Goal: Task Accomplishment & Management: Use online tool/utility

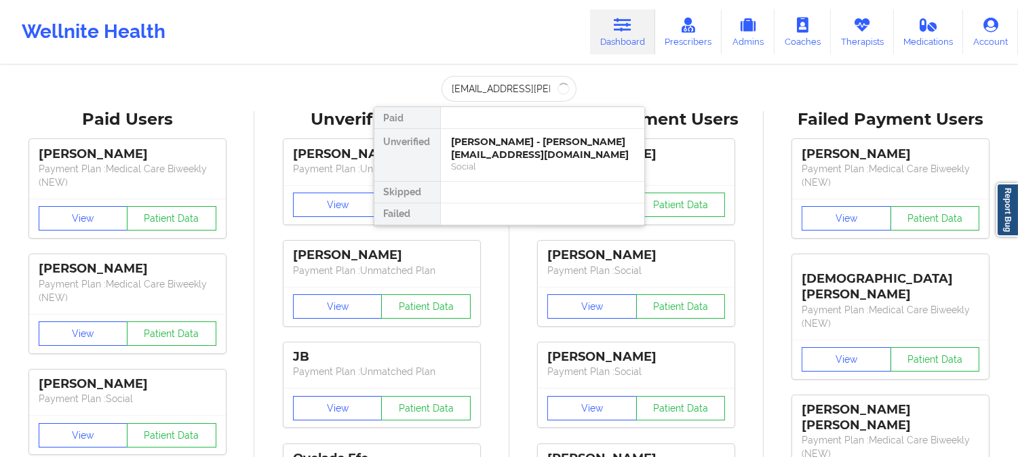
scroll to position [0, 3]
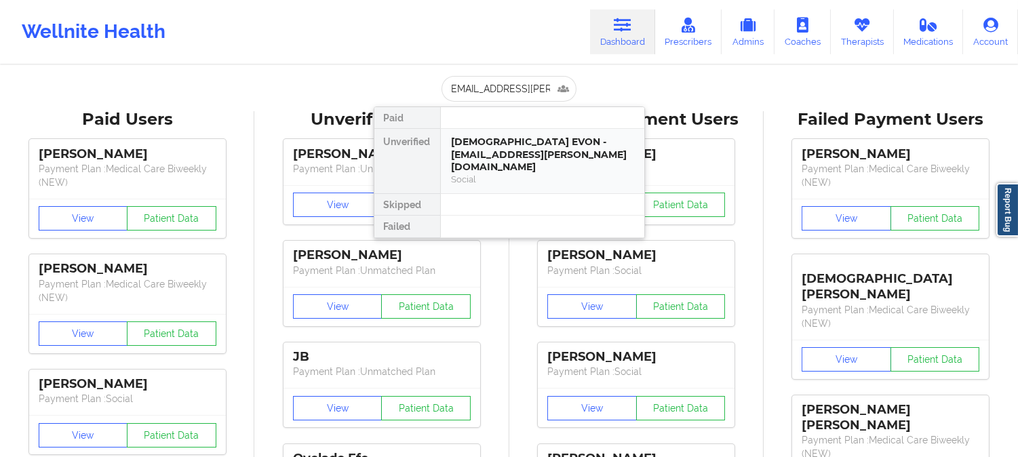
click at [513, 153] on div "[DEMOGRAPHIC_DATA] EVON - [EMAIL_ADDRESS][PERSON_NAME][DOMAIN_NAME]" at bounding box center [543, 155] width 182 height 38
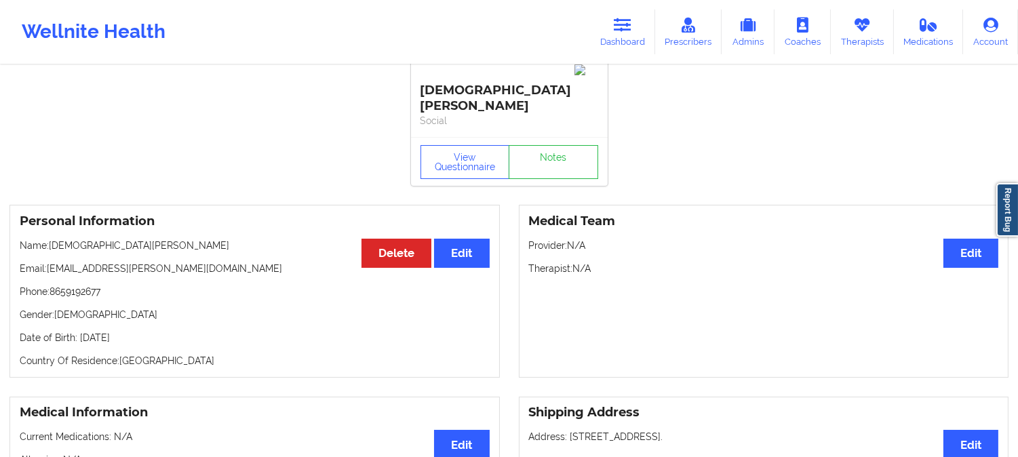
scroll to position [0, 0]
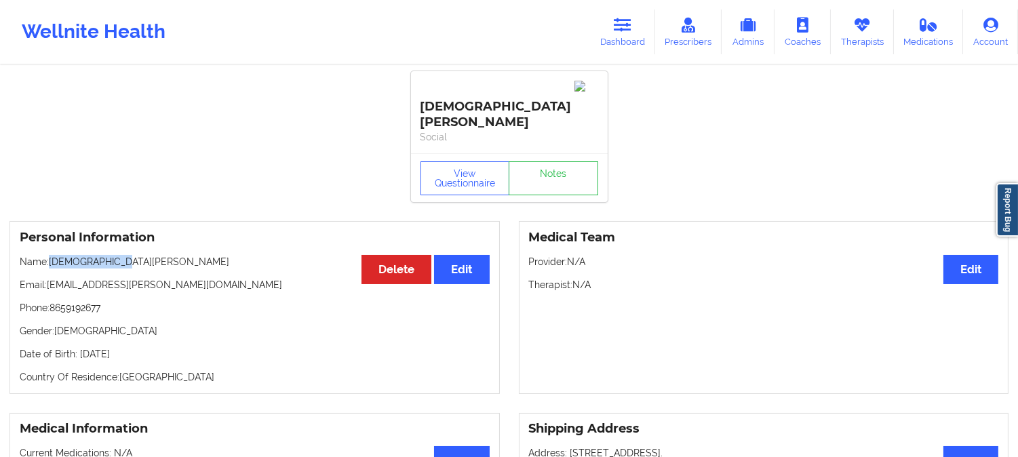
drag, startPoint x: 138, startPoint y: 229, endPoint x: 52, endPoint y: 224, distance: 86.2
click at [52, 255] on p "Name: [DEMOGRAPHIC_DATA][PERSON_NAME]" at bounding box center [255, 262] width 470 height 14
copy p "[DEMOGRAPHIC_DATA][PERSON_NAME]"
click at [634, 27] on link "Dashboard" at bounding box center [622, 31] width 65 height 45
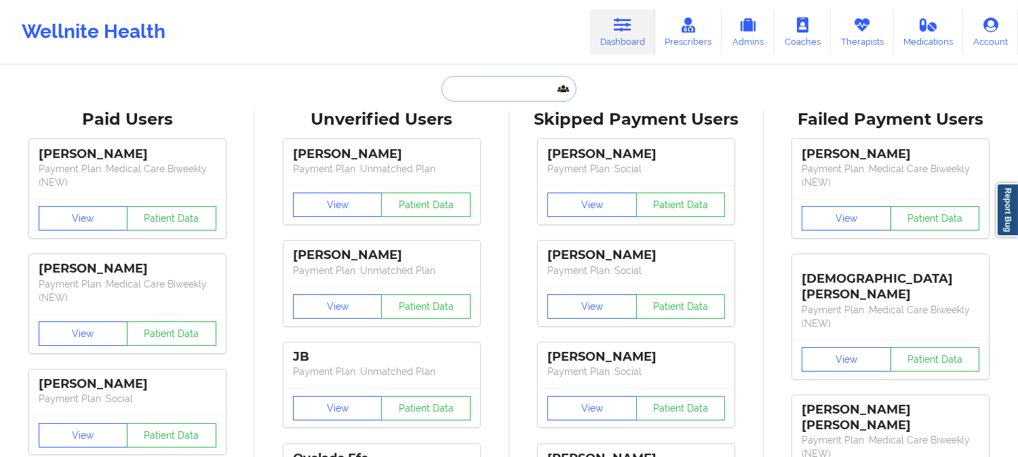
click at [515, 89] on input "text" at bounding box center [508, 89] width 134 height 26
paste input "[EMAIL_ADDRESS][DOMAIN_NAME]"
type input "[EMAIL_ADDRESS][DOMAIN_NAME]"
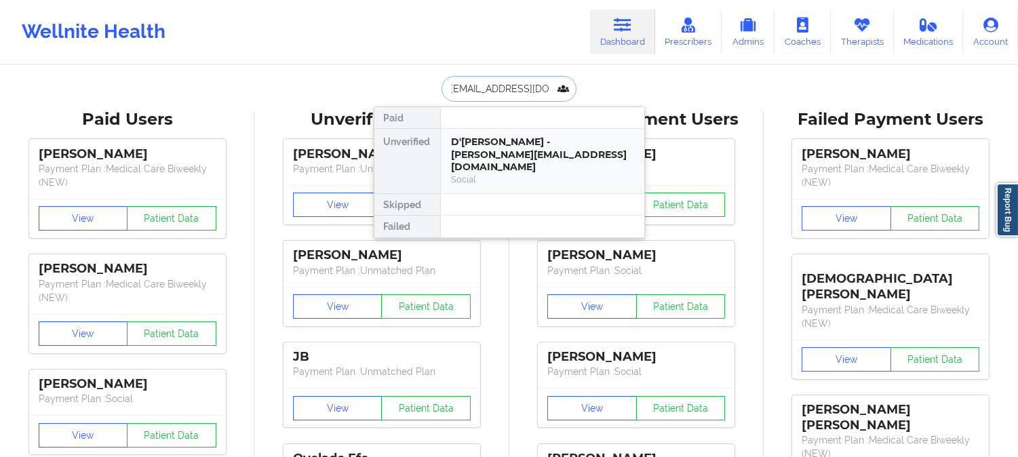
click at [509, 144] on div "D'[PERSON_NAME] - [PERSON_NAME][EMAIL_ADDRESS][DOMAIN_NAME]" at bounding box center [543, 155] width 182 height 38
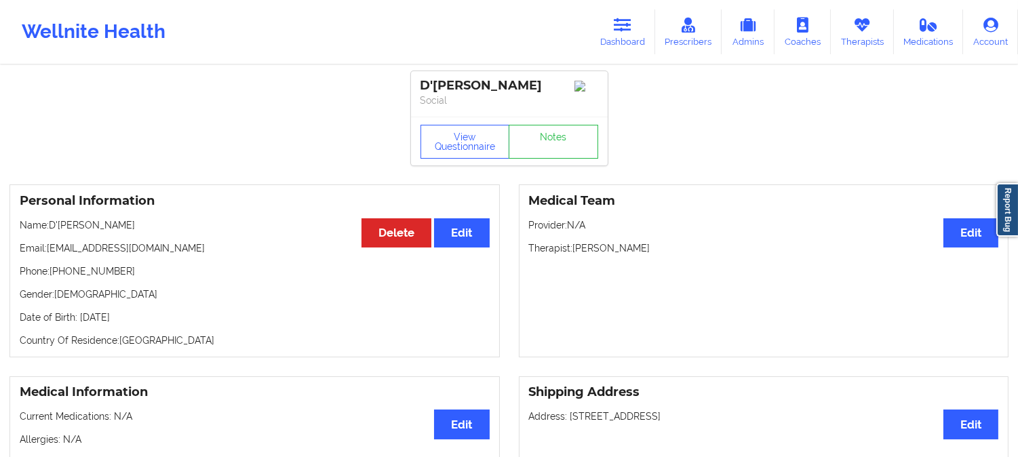
drag, startPoint x: 153, startPoint y: 226, endPoint x: 53, endPoint y: 226, distance: 100.3
click at [53, 226] on p "Name: D'SHAVIA FRANCIS" at bounding box center [255, 225] width 470 height 14
copy p "D'SHAVIA FRANCIS"
click at [626, 24] on icon at bounding box center [623, 25] width 18 height 15
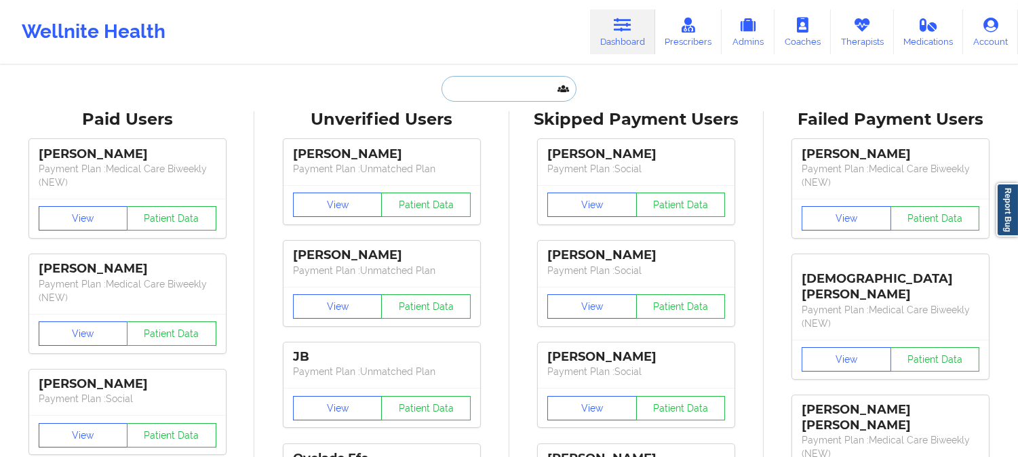
click at [480, 89] on input "text" at bounding box center [508, 89] width 134 height 26
paste input "D'SHAVIA FRANCIS"
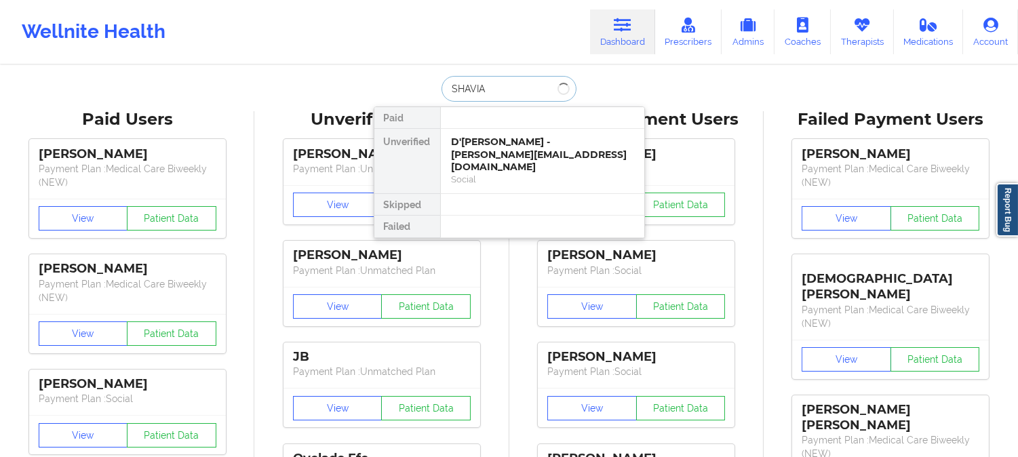
type input "SHAVIA"
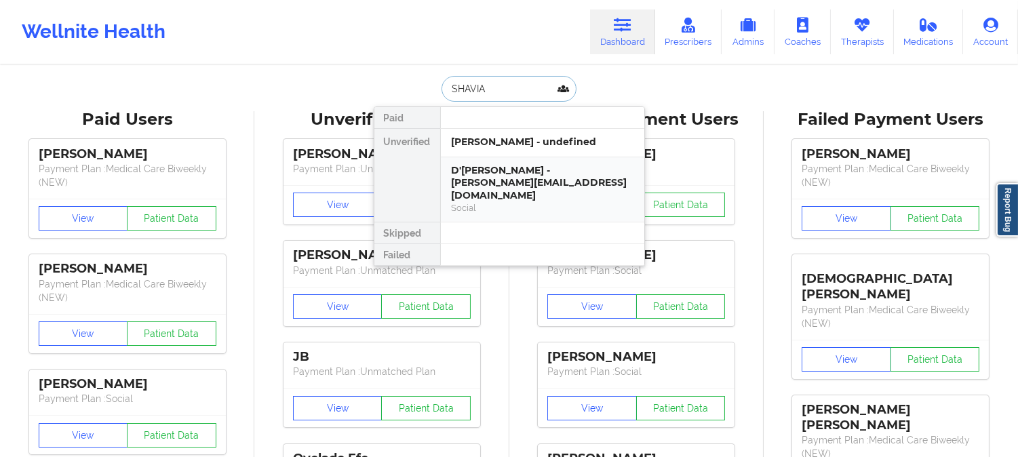
click at [518, 188] on div "D'SHAVIA FRANCIS - dashavia@gmail.com" at bounding box center [543, 183] width 182 height 38
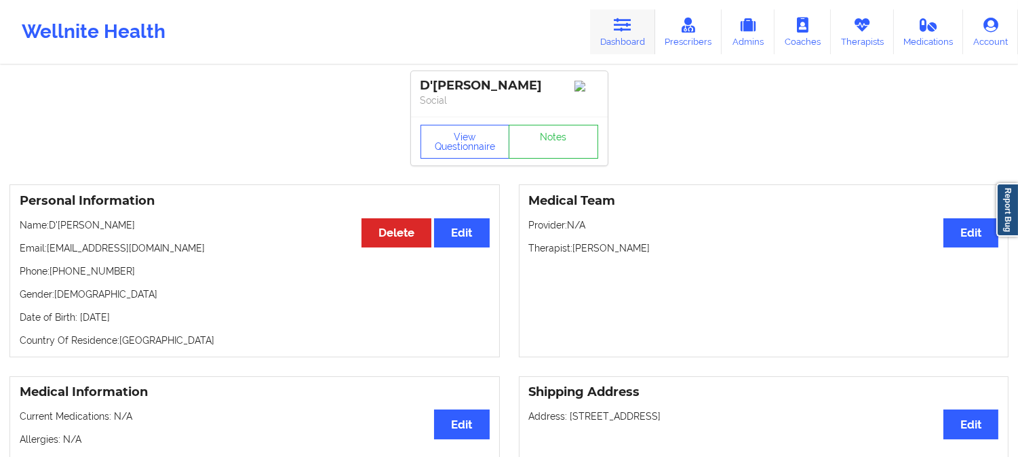
click at [628, 22] on icon at bounding box center [623, 25] width 18 height 15
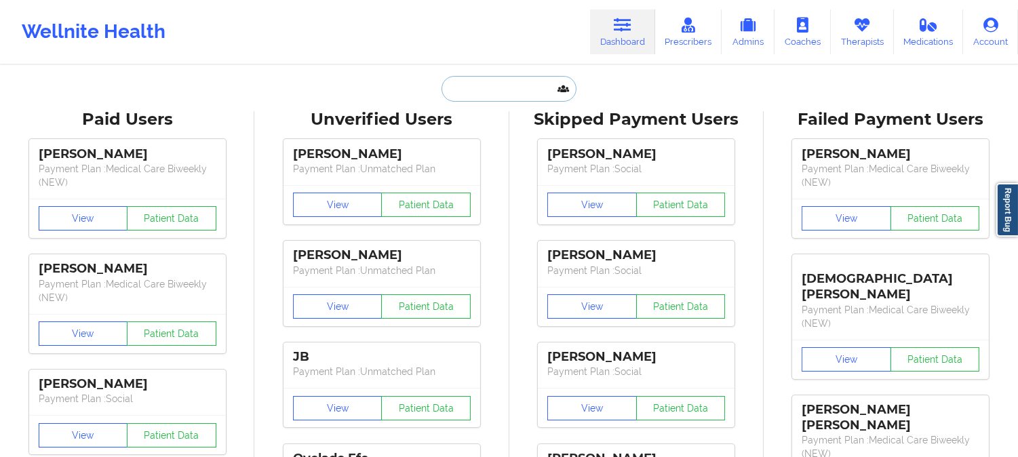
click at [519, 84] on input "text" at bounding box center [508, 89] width 134 height 26
paste input "ERICA PELLEGRINI"
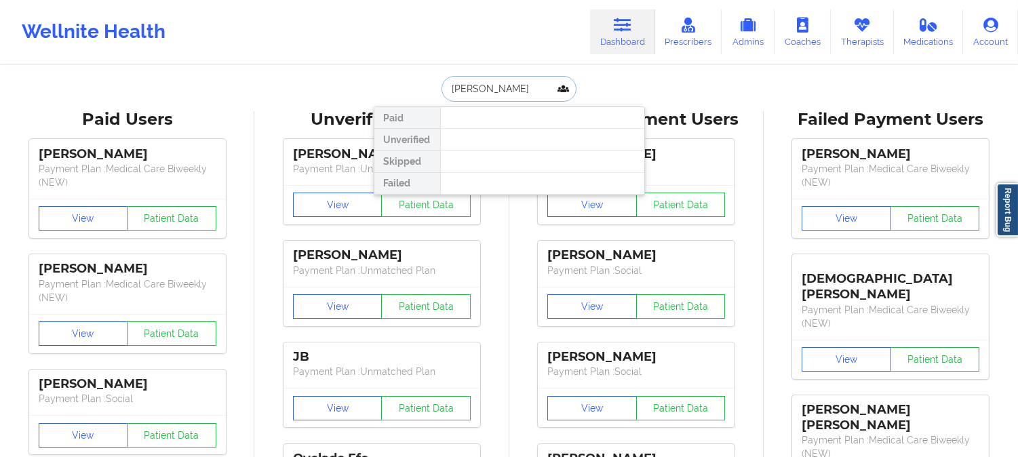
paste input "PELLEGRINI37@GMAIL.COM"
click at [534, 85] on input "ERICAPELLEGRINI37@GMAIL.COM" at bounding box center [508, 89] width 134 height 26
paste input "Jennifer L Williams"
type input "Jennifer L Williams"
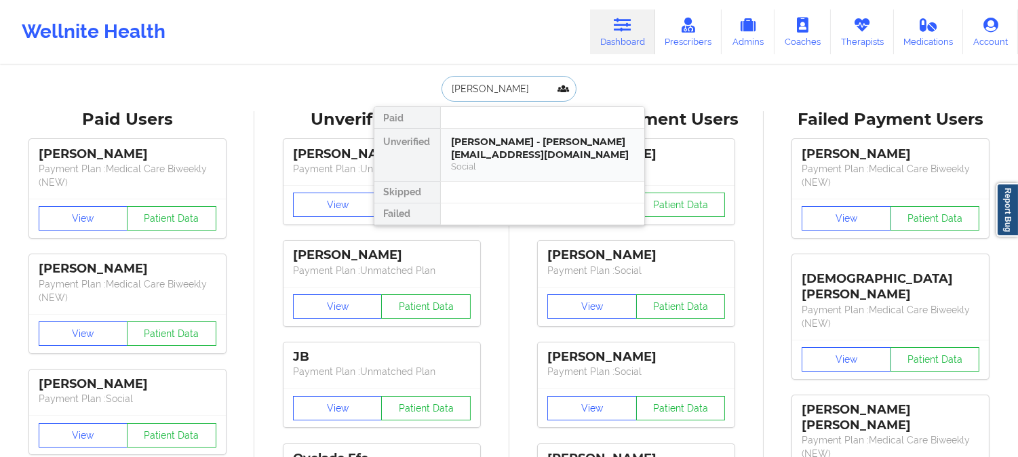
click at [520, 167] on div "Social" at bounding box center [543, 167] width 182 height 12
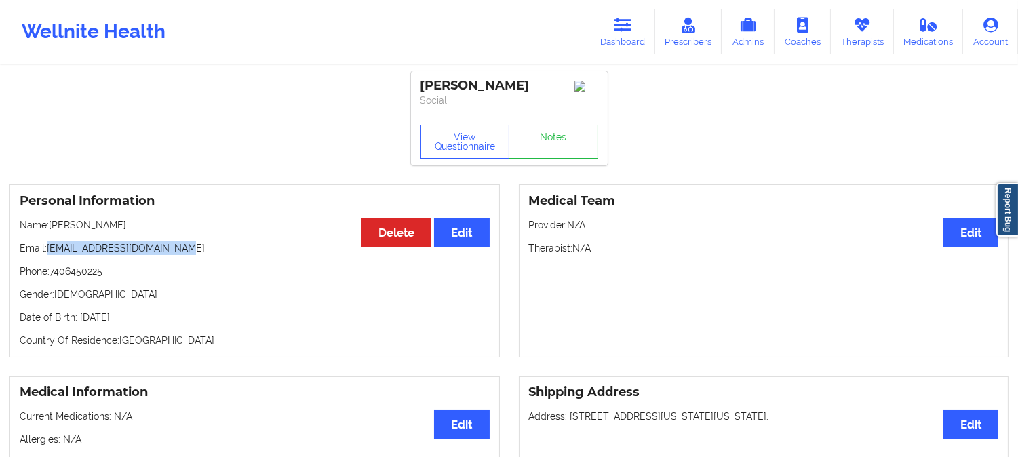
drag, startPoint x: 184, startPoint y: 252, endPoint x: 48, endPoint y: 254, distance: 135.6
click at [48, 254] on p "Email: jwilliams@iamboundless.org" at bounding box center [255, 248] width 470 height 14
copy p "jwilliams@iamboundless.org"
click at [617, 35] on link "Dashboard" at bounding box center [622, 31] width 65 height 45
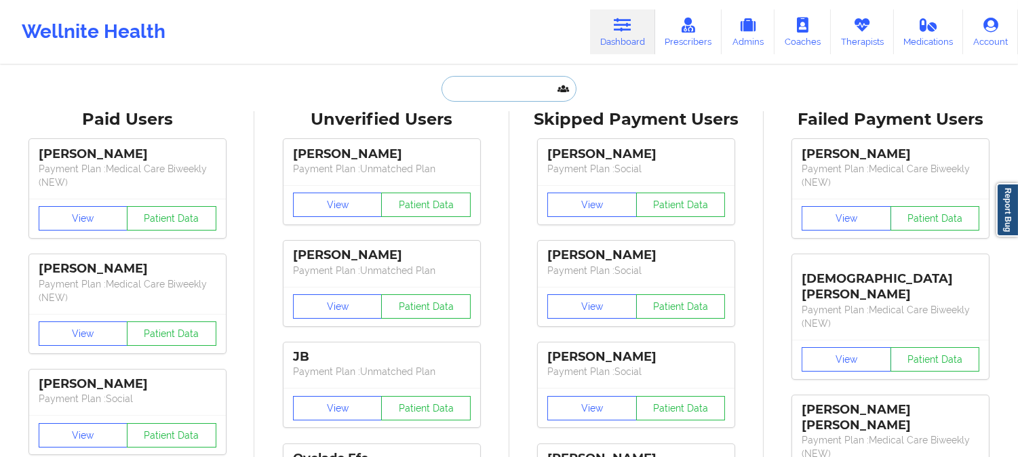
click at [500, 83] on input "text" at bounding box center [508, 89] width 134 height 26
paste input "Rachel Bostic"
type input "Rachel Bostic"
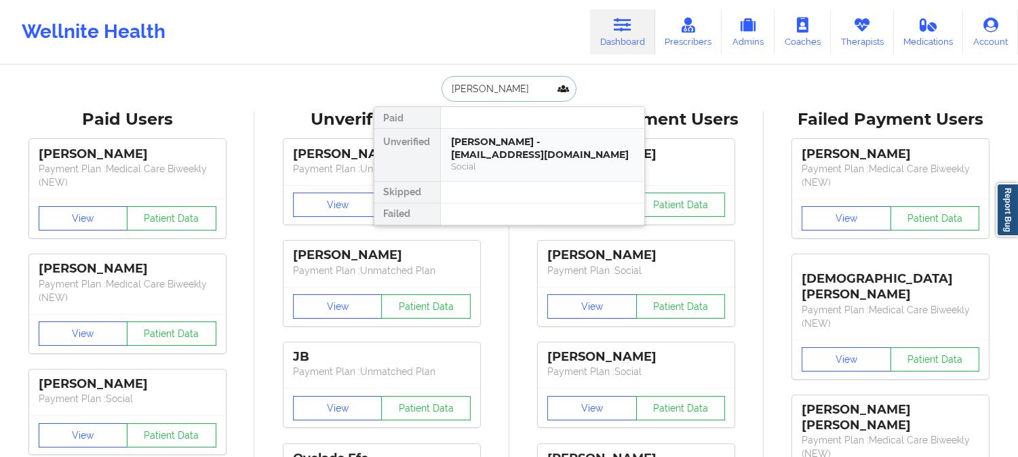
click at [505, 159] on div "Rachel Bostic - rtsandy2012@gmail.com" at bounding box center [543, 148] width 182 height 25
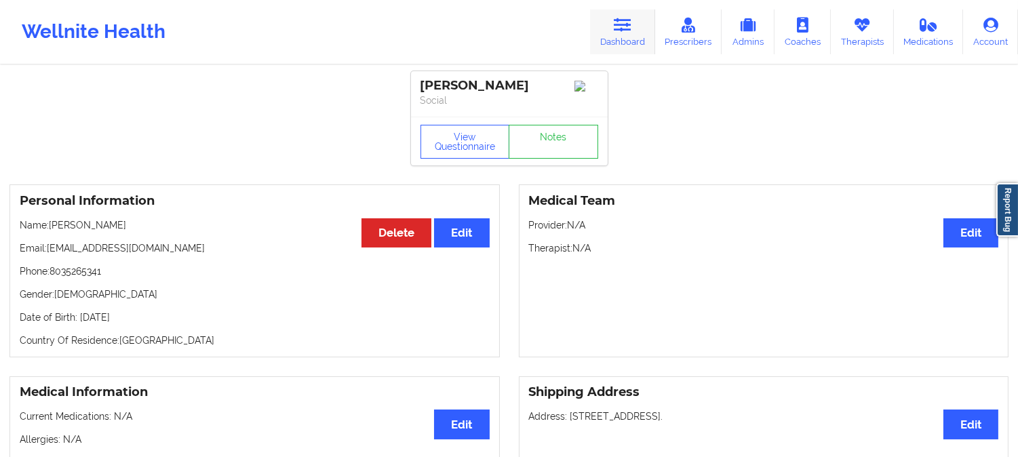
click at [625, 28] on icon at bounding box center [623, 25] width 18 height 15
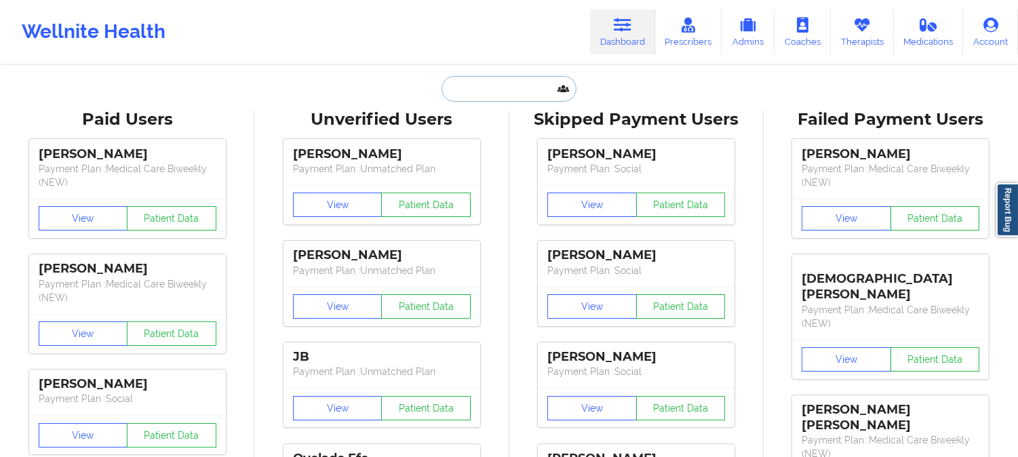
click at [529, 80] on input "text" at bounding box center [508, 89] width 134 height 26
paste input "doranrichardson@gmail.com"
type input "doranrichardson@gmail.com"
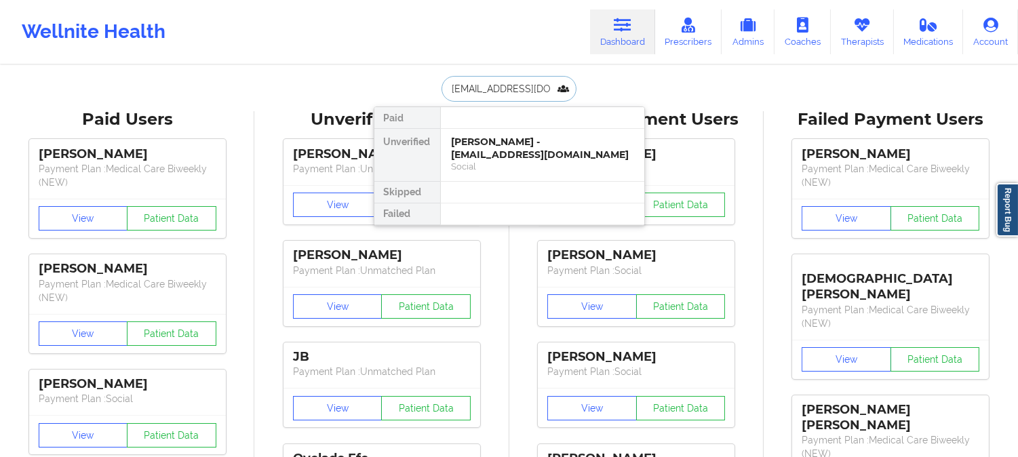
scroll to position [0, 19]
click at [498, 158] on div "DORAN RICHARDSON - doranrichardson@gmail.com" at bounding box center [543, 148] width 182 height 25
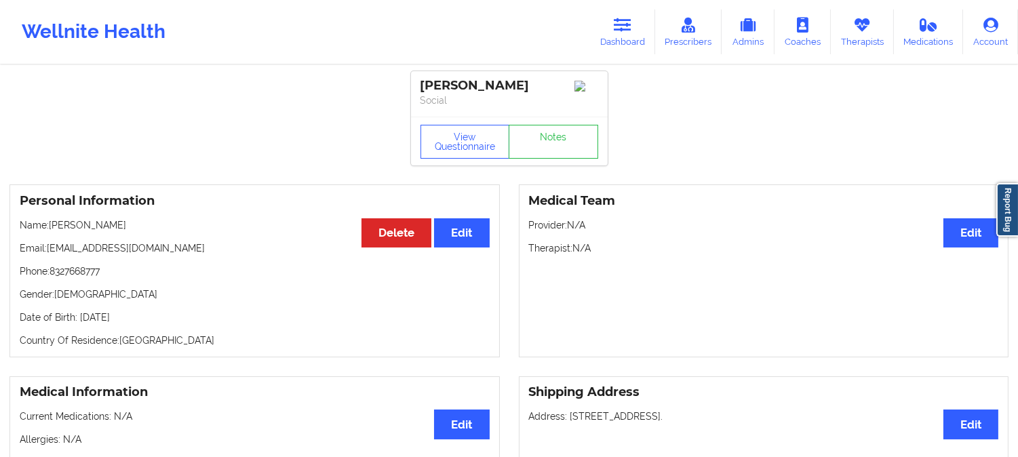
drag, startPoint x: 161, startPoint y: 228, endPoint x: 52, endPoint y: 225, distance: 109.2
click at [52, 225] on p "Name: DORAN RICHARDSON" at bounding box center [255, 225] width 470 height 14
copy p "DORAN RICHARDSON"
click at [626, 18] on icon at bounding box center [623, 25] width 18 height 15
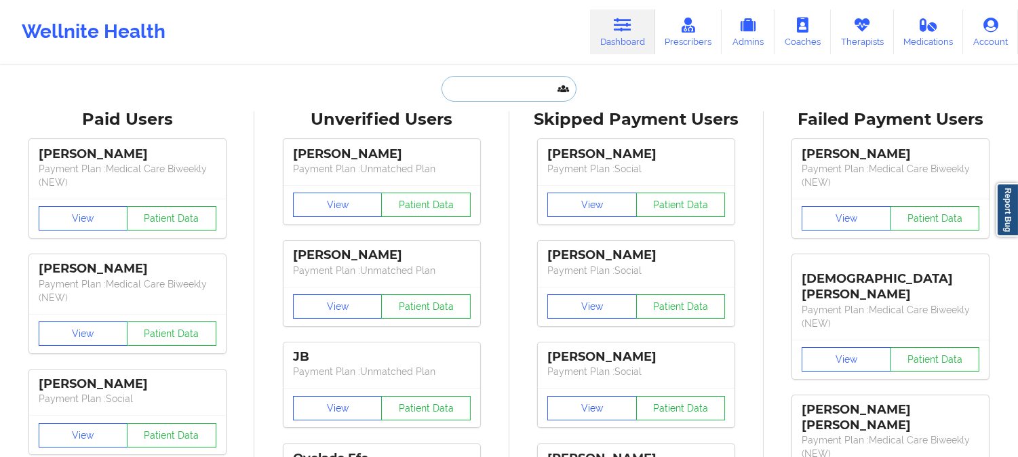
click at [507, 92] on input "text" at bounding box center [508, 89] width 134 height 26
paste input "ERICA PELLEGRINI"
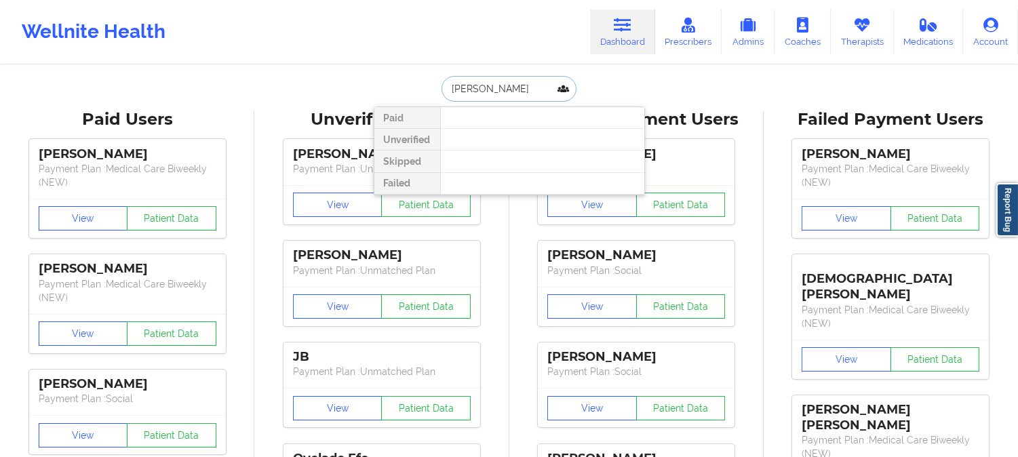
paste input "PELLEGRINI37@GMAIL.COM"
type input "ERICAPELLEGRINI37@GMAIL.COM"
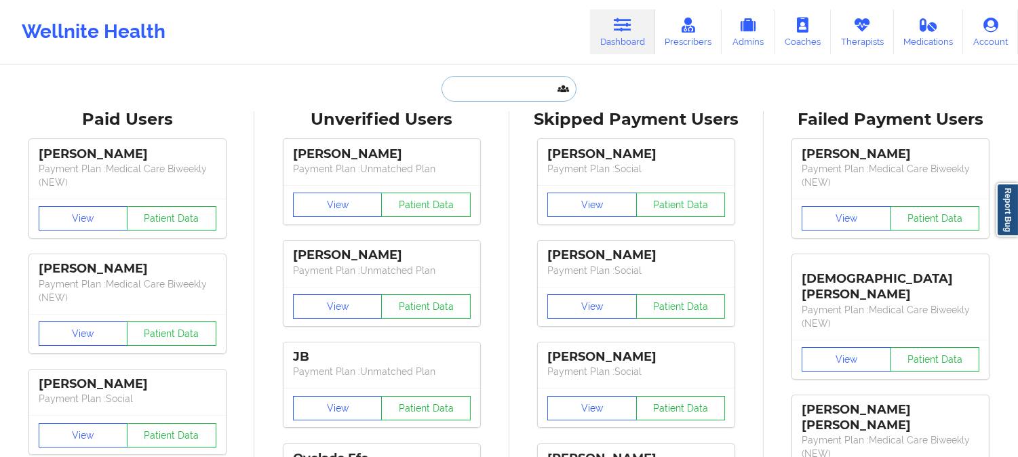
paste input "PAIGE STICKEL"
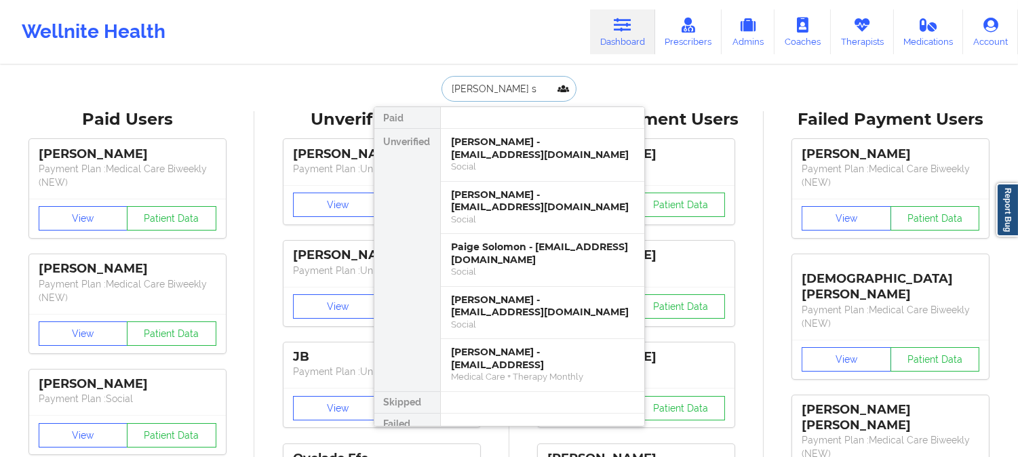
paste input "rtsandy2012@gmail.com"
type input "rtsandy2012@gmail.com"
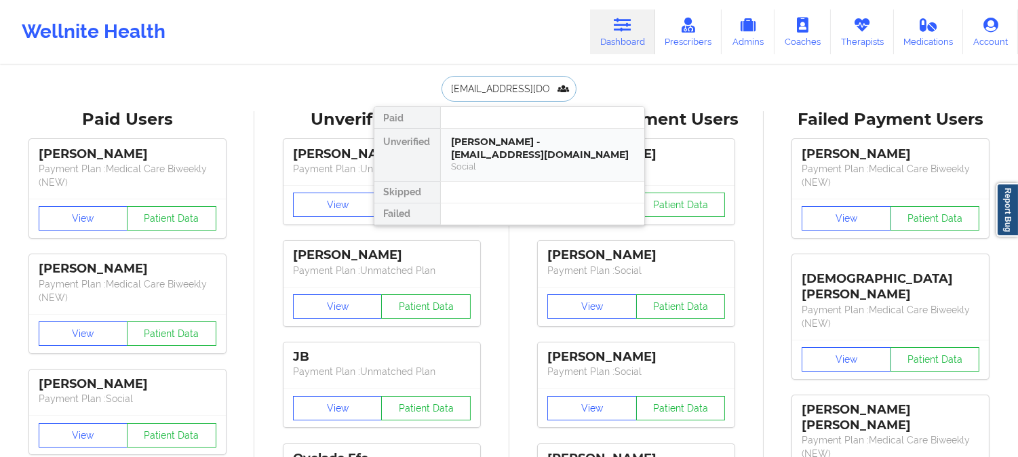
click at [483, 155] on div "Rachel Bostic - rtsandy2012@gmail.com" at bounding box center [543, 148] width 182 height 25
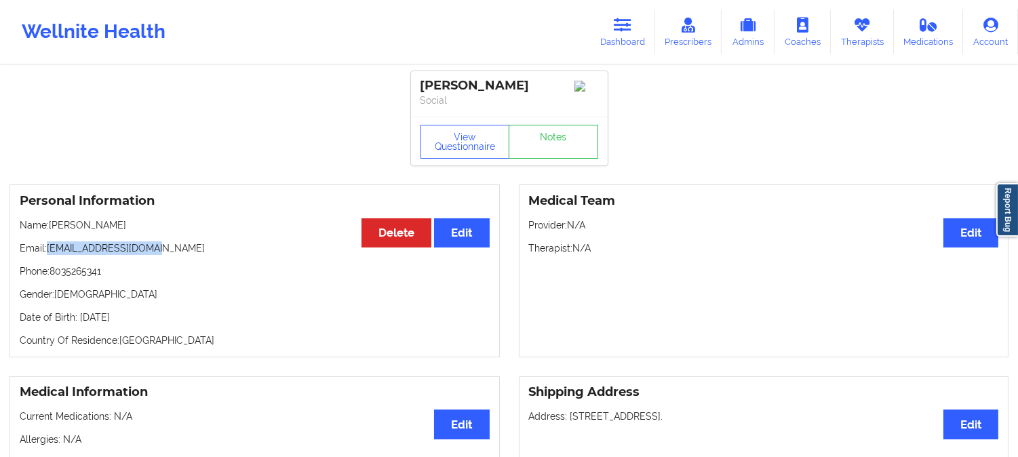
drag, startPoint x: 155, startPoint y: 254, endPoint x: 49, endPoint y: 253, distance: 105.8
click at [49, 253] on p "Email: rtsandy2012@gmail.com" at bounding box center [255, 248] width 470 height 14
copy p "rtsandy2012@gmail.com"
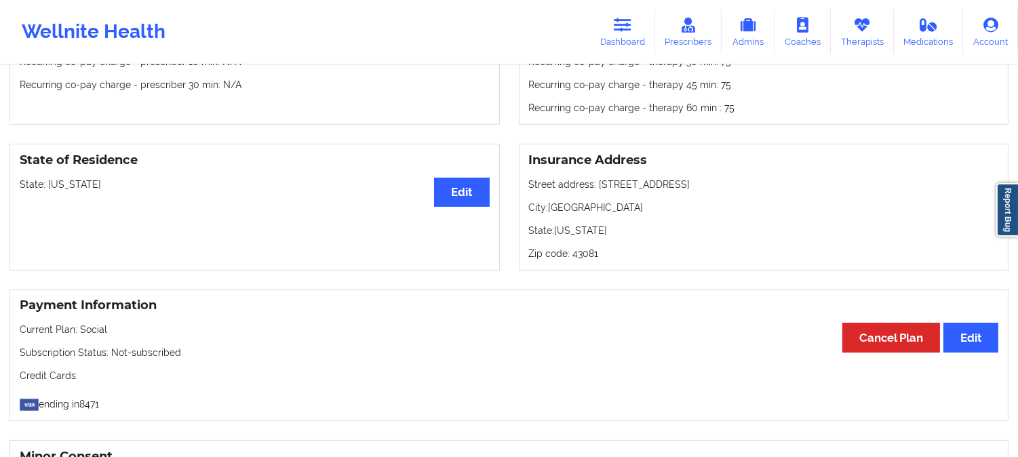
scroll to position [527, 0]
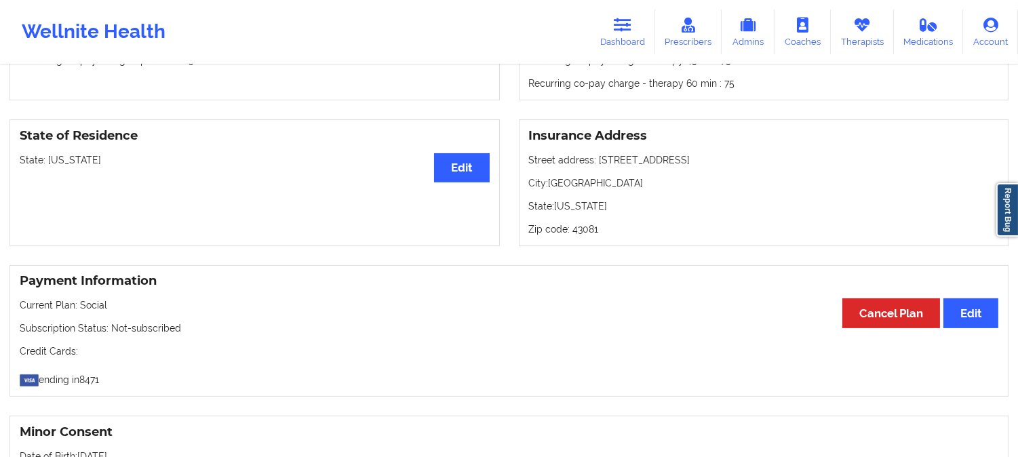
click at [58, 164] on p "State: Ohio" at bounding box center [255, 160] width 470 height 14
copy p "Ohio"
drag, startPoint x: 593, startPoint y: 351, endPoint x: 595, endPoint y: 342, distance: 9.0
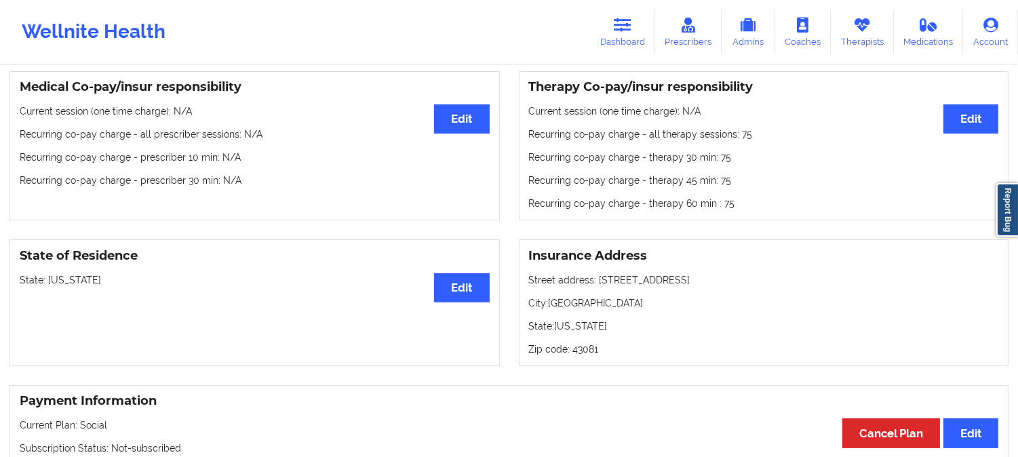
scroll to position [0, 0]
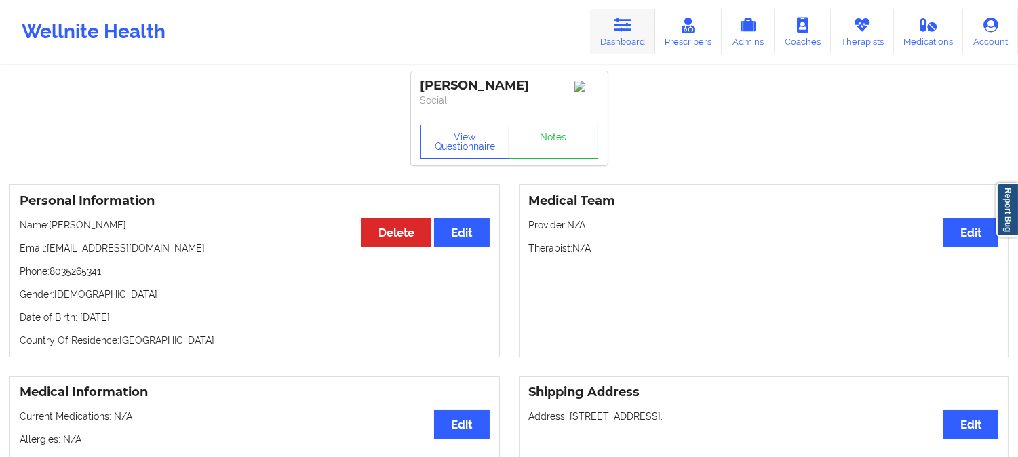
click at [624, 10] on link "Dashboard" at bounding box center [622, 31] width 65 height 45
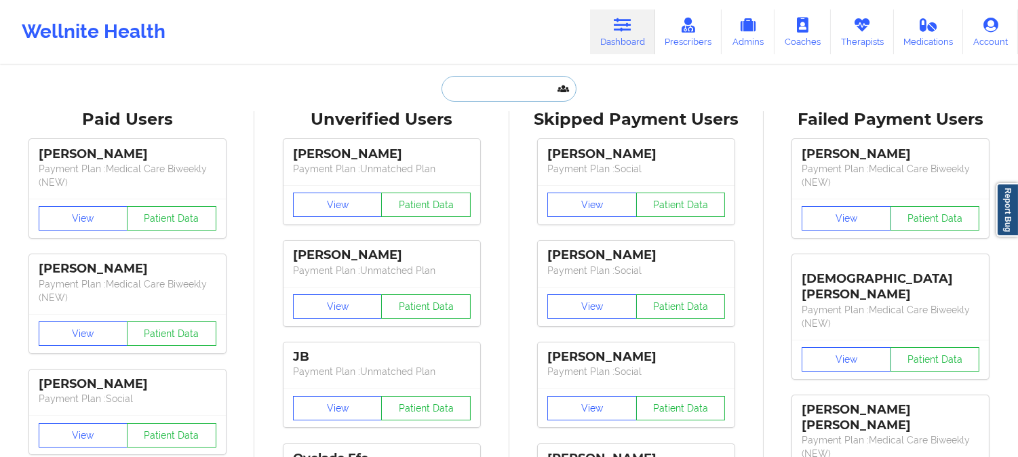
click at [514, 79] on input "text" at bounding box center [508, 89] width 134 height 26
paste input "Jazzmin Hobbs"
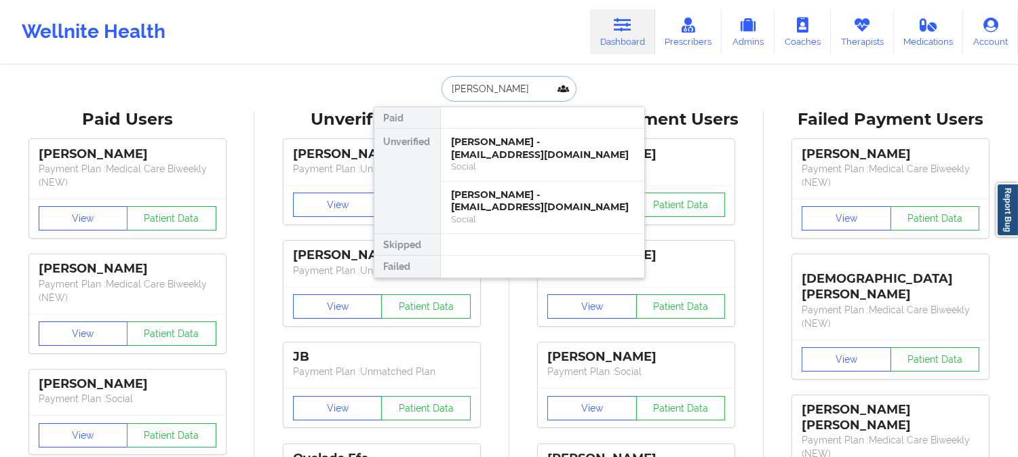
type input "Jazzmin Hobbs"
click at [568, 153] on div "Jazzmin Hobbs - aleahjco@gmail.com" at bounding box center [543, 148] width 182 height 25
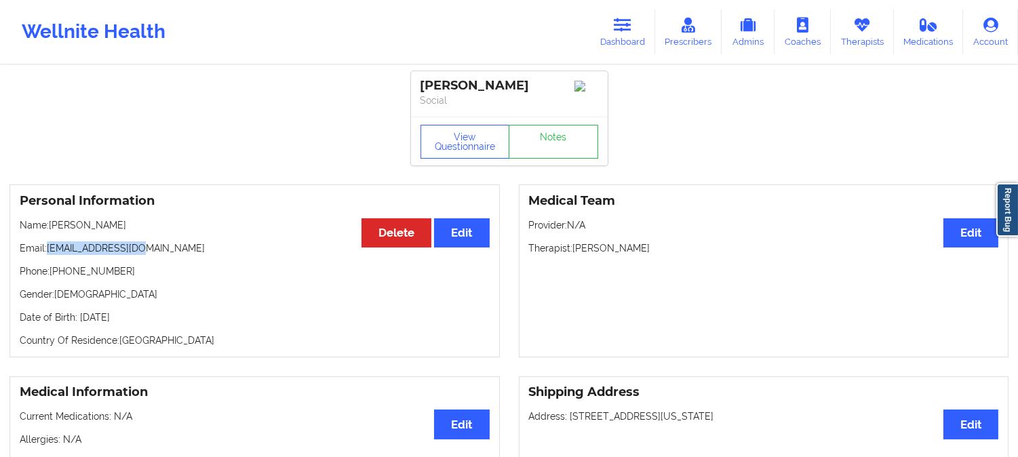
drag, startPoint x: 161, startPoint y: 255, endPoint x: 49, endPoint y: 248, distance: 112.1
click at [49, 248] on p "Email: aleahjco@gmail.com" at bounding box center [255, 248] width 470 height 14
copy p "aleahjco@gmail.com"
click at [625, 31] on icon at bounding box center [623, 25] width 18 height 15
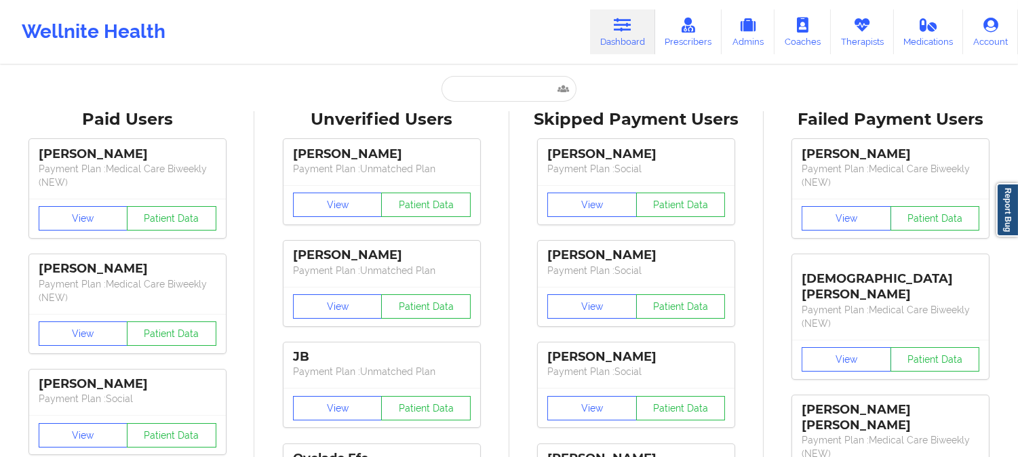
click at [517, 84] on input "text" at bounding box center [508, 89] width 134 height 26
paste input "seanpierre1514@gmail.com"
type input "seanpierre1514@gmail.com"
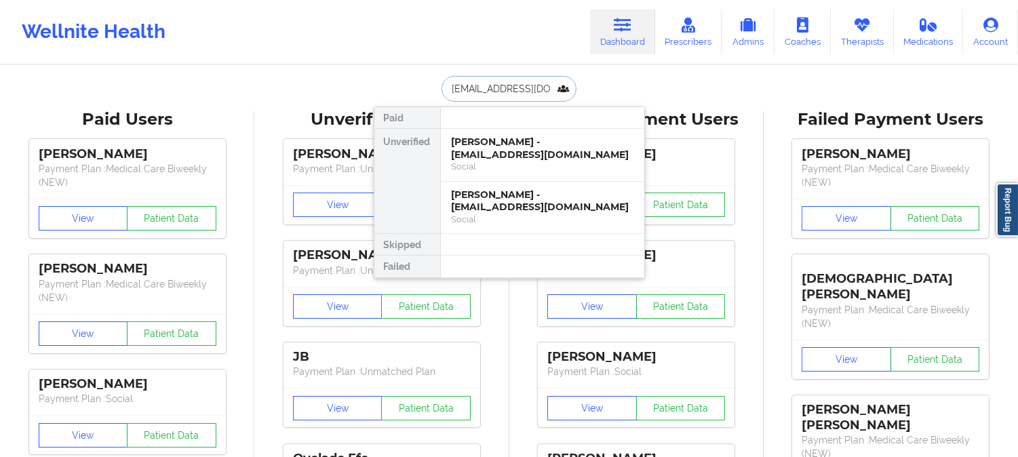
scroll to position [0, 12]
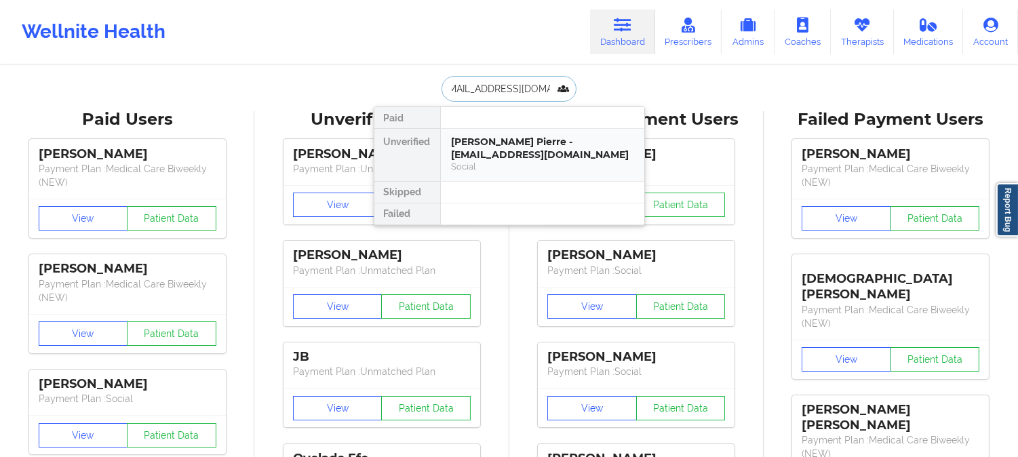
click at [500, 152] on div "Sean Austin Pierre - seanpierre1514@gmail.com" at bounding box center [543, 148] width 182 height 25
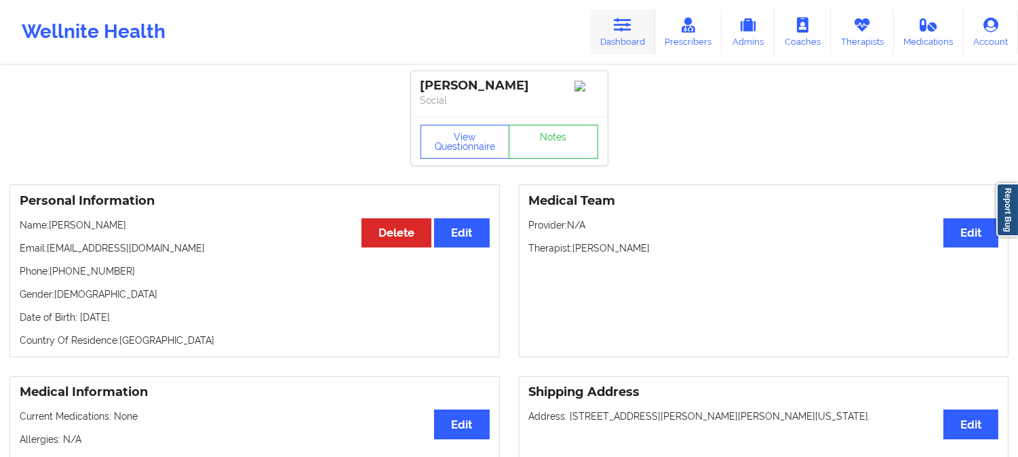
click at [620, 22] on icon at bounding box center [623, 25] width 18 height 15
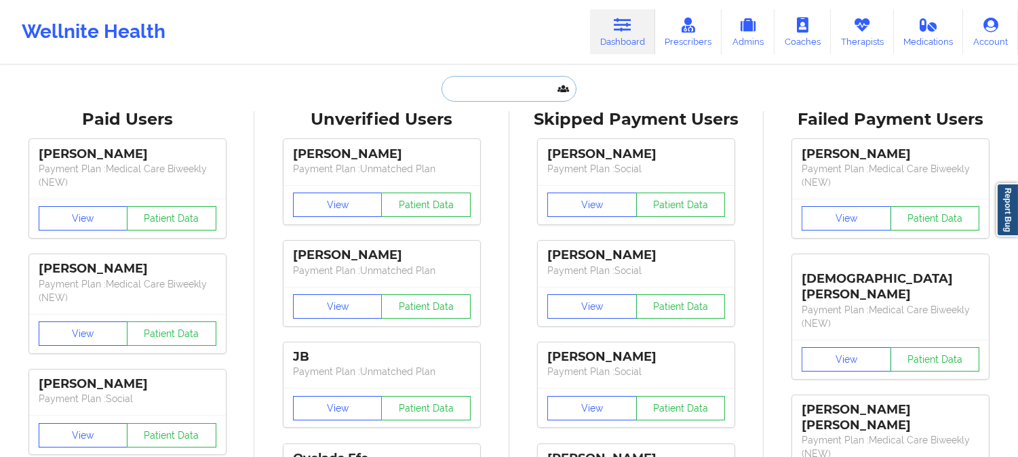
click at [500, 92] on input "text" at bounding box center [508, 89] width 134 height 26
paste input "vpatterson@propwic.com"
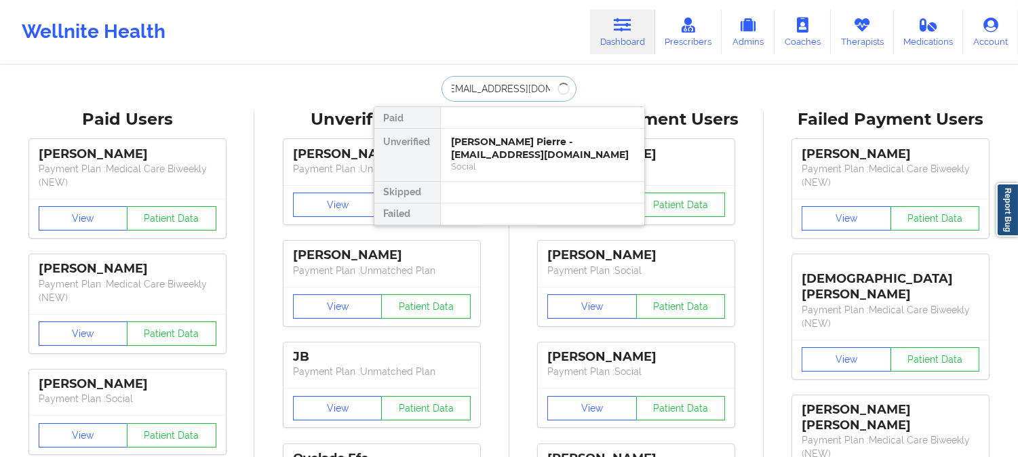
type input "vpatterson@propwic.com"
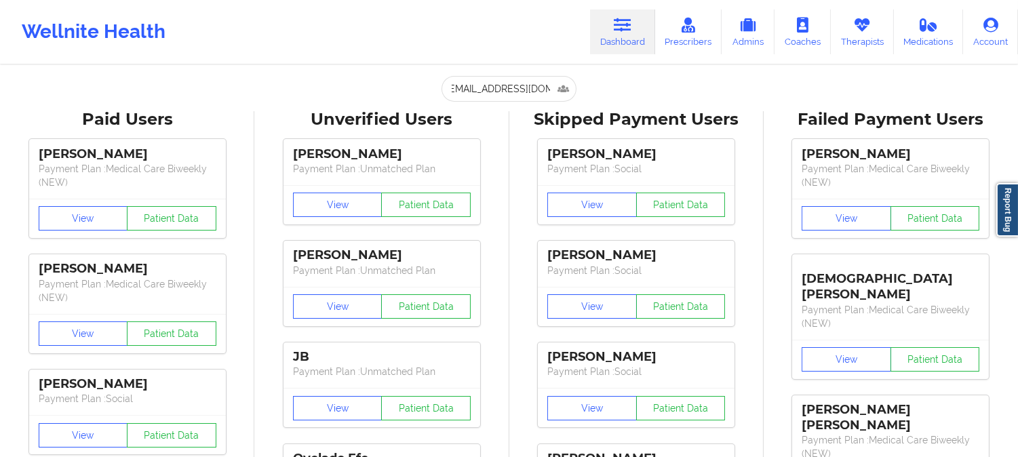
scroll to position [0, 0]
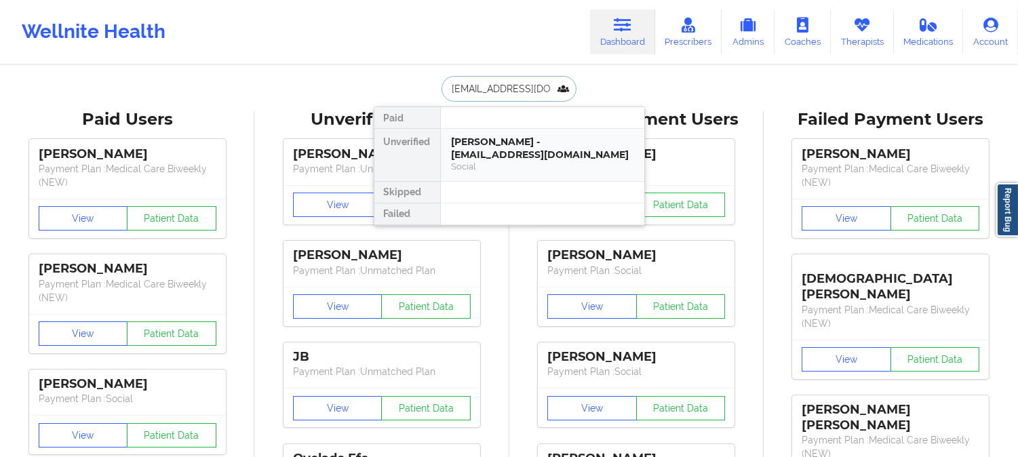
click at [511, 141] on div "Vickie Patterson - vpatterson@propwic.com" at bounding box center [543, 148] width 182 height 25
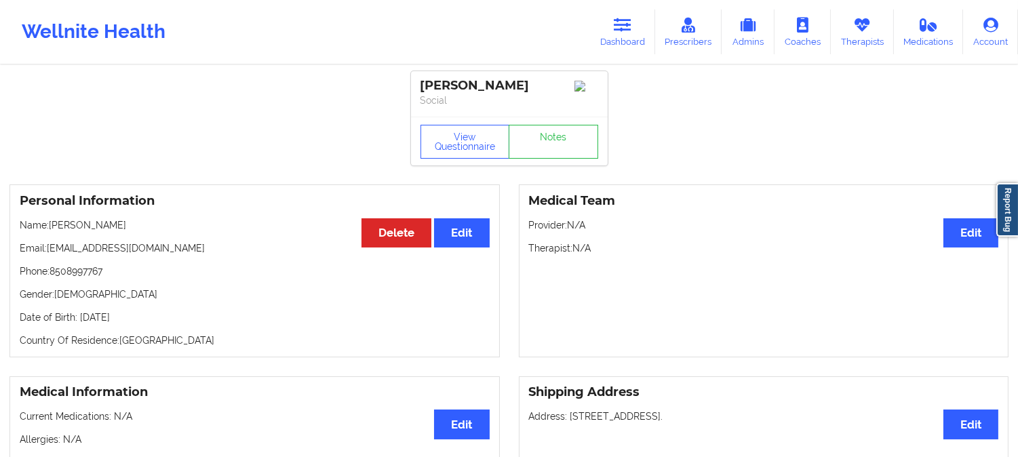
drag, startPoint x: 125, startPoint y: 228, endPoint x: 52, endPoint y: 224, distance: 74.1
click at [52, 224] on p "Name: Vickie Patterson" at bounding box center [255, 225] width 470 height 14
drag, startPoint x: 161, startPoint y: 252, endPoint x: 49, endPoint y: 252, distance: 111.9
click at [49, 252] on p "Email: vpatterson@propwic.com" at bounding box center [255, 248] width 470 height 14
click at [634, 29] on link "Dashboard" at bounding box center [622, 31] width 65 height 45
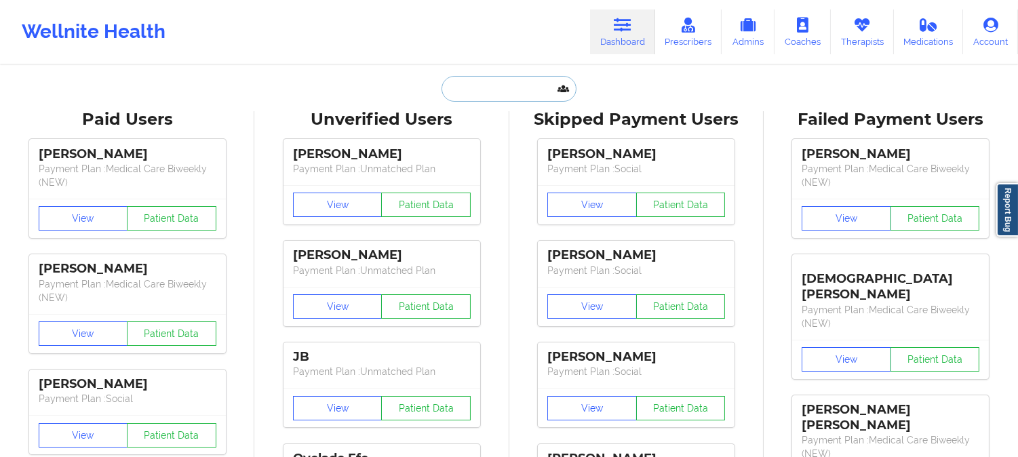
click at [521, 91] on input "text" at bounding box center [508, 89] width 134 height 26
paste input "sterling.evon@gmail.com"
type input "sterling.evon@gmail.com"
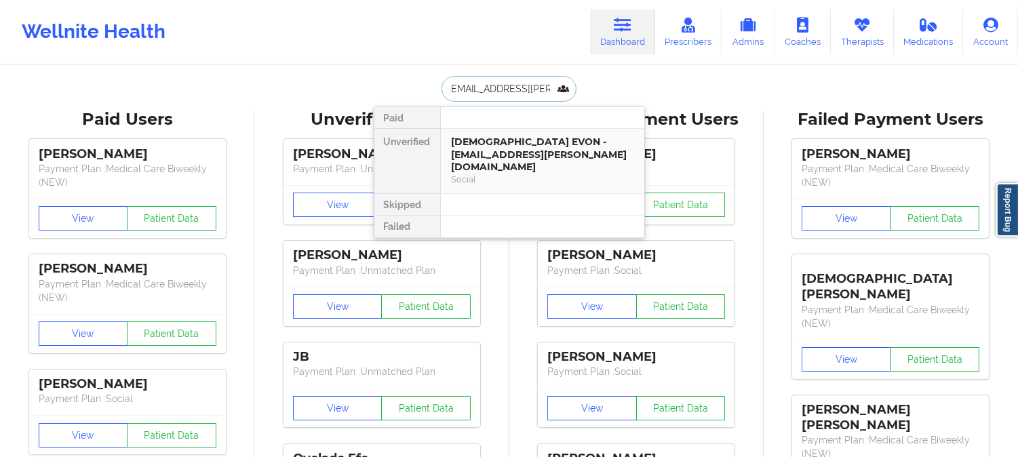
click at [511, 174] on div "Social" at bounding box center [543, 180] width 182 height 12
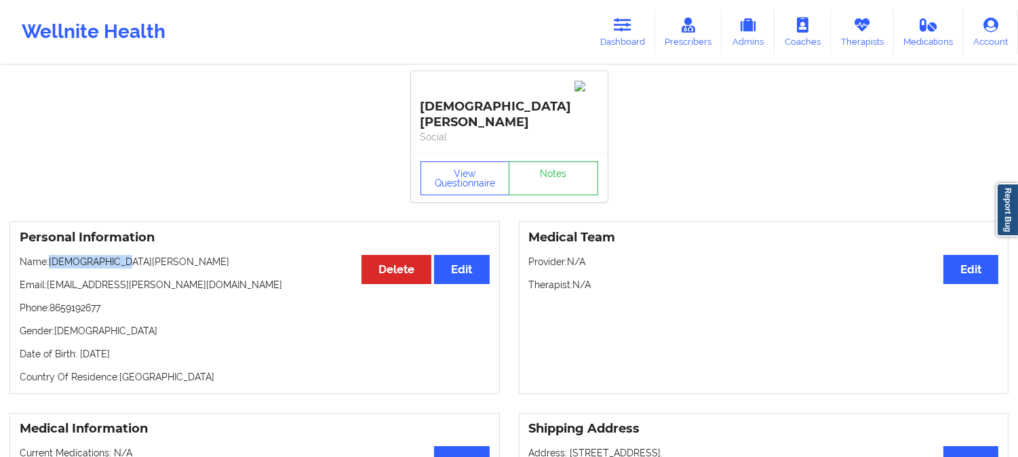
drag, startPoint x: 134, startPoint y: 232, endPoint x: 52, endPoint y: 231, distance: 81.4
click at [52, 255] on p "Name: CHRISTIAN EVON" at bounding box center [255, 262] width 470 height 14
click at [275, 255] on p "Name: CHRISTIAN EVON" at bounding box center [255, 262] width 470 height 14
click at [619, 37] on link "Dashboard" at bounding box center [622, 31] width 65 height 45
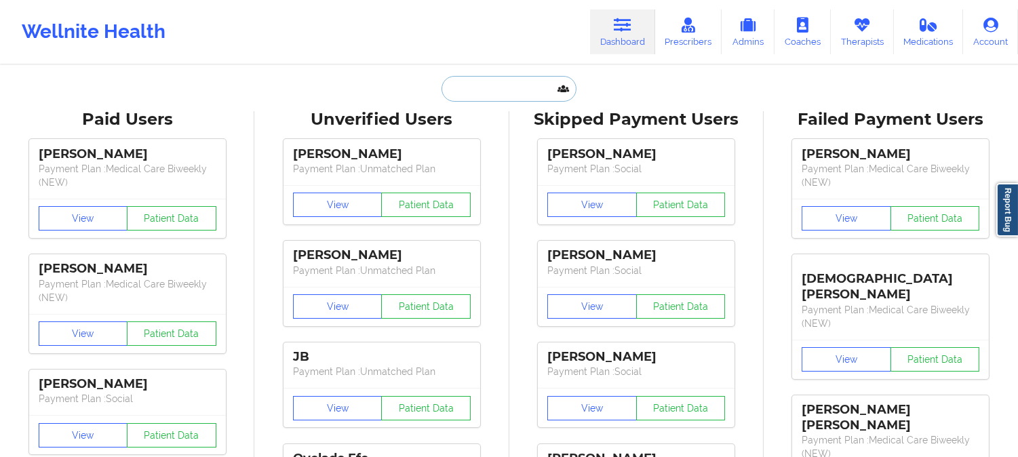
click at [477, 82] on input "text" at bounding box center [508, 89] width 134 height 26
paste input "JESSICA FARRELL"
type input "JESSICA FARRELL"
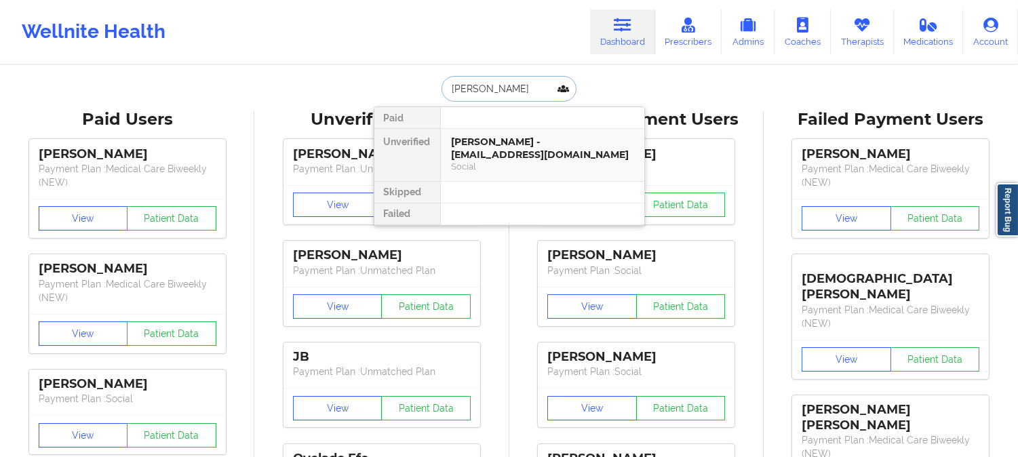
click at [482, 171] on div "Social" at bounding box center [543, 167] width 182 height 12
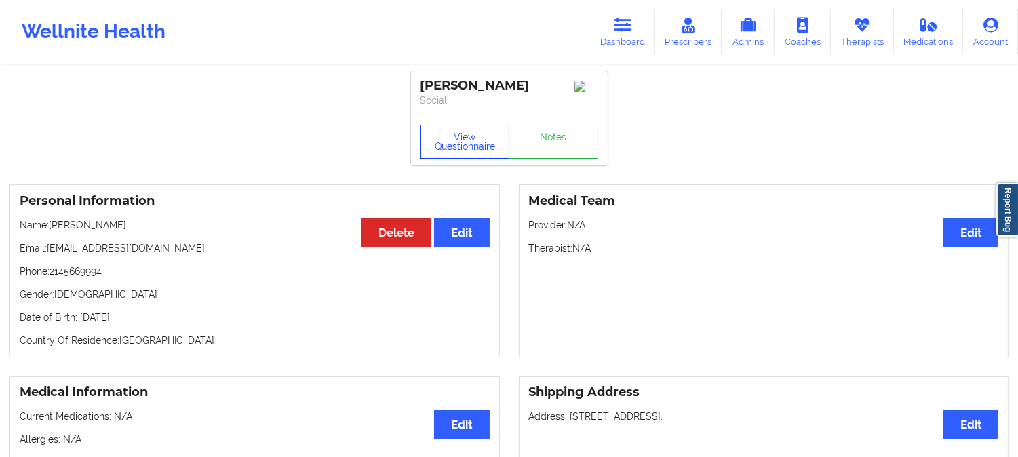
click at [470, 136] on button "View Questionnaire" at bounding box center [464, 142] width 89 height 34
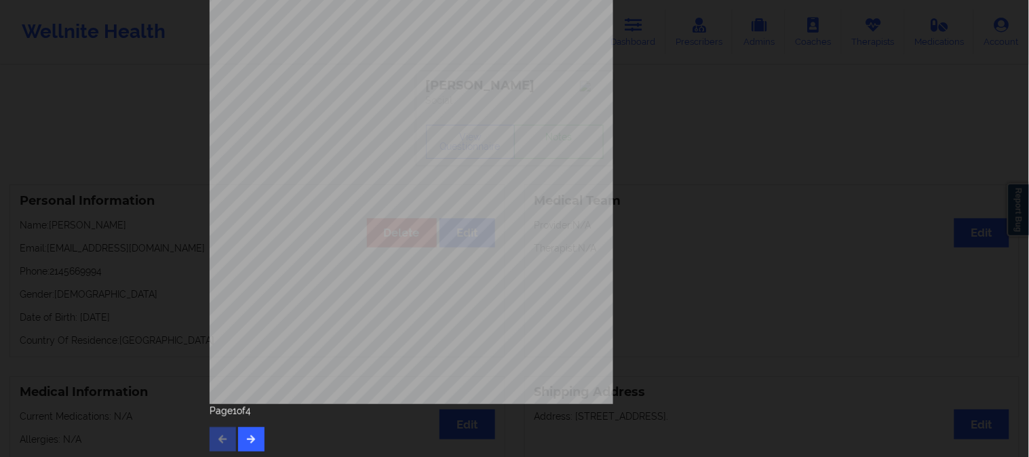
scroll to position [190, 0]
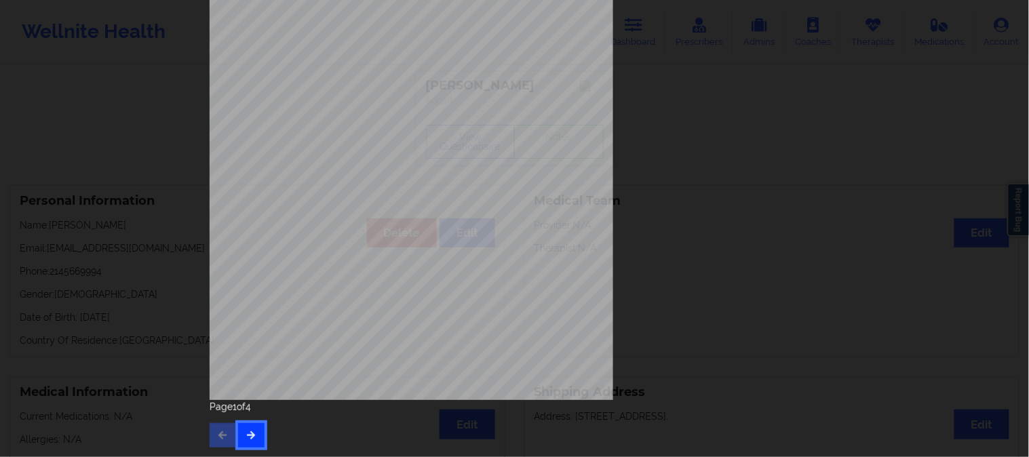
click at [245, 438] on icon "button" at bounding box center [251, 435] width 12 height 8
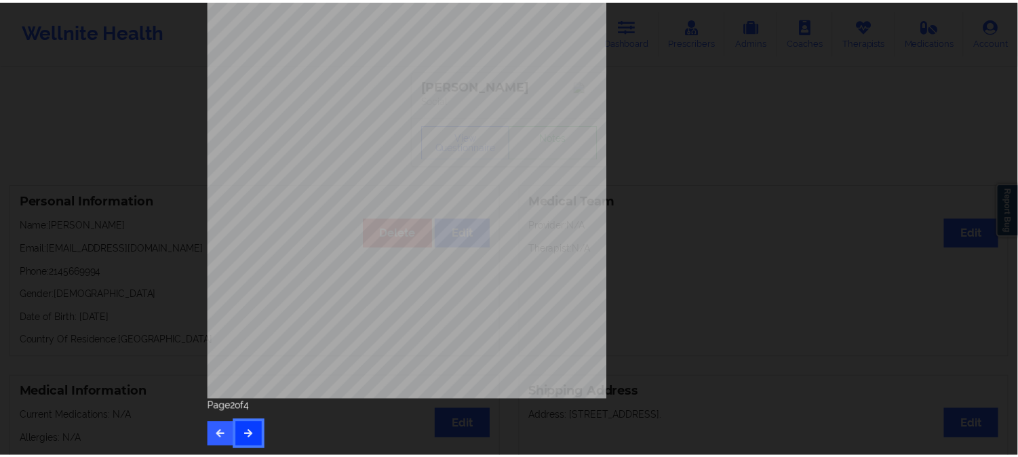
scroll to position [0, 0]
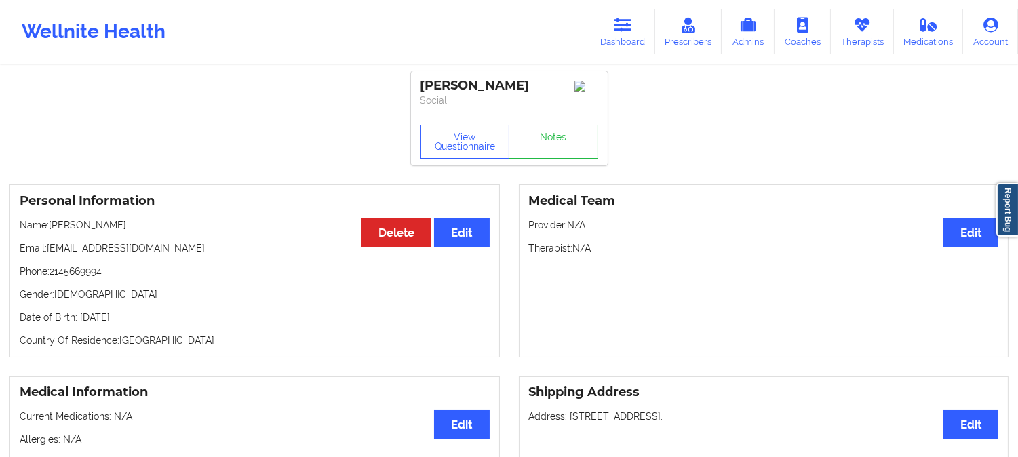
drag, startPoint x: 631, startPoint y: 22, endPoint x: 607, endPoint y: 62, distance: 47.4
click at [629, 21] on icon at bounding box center [623, 25] width 18 height 15
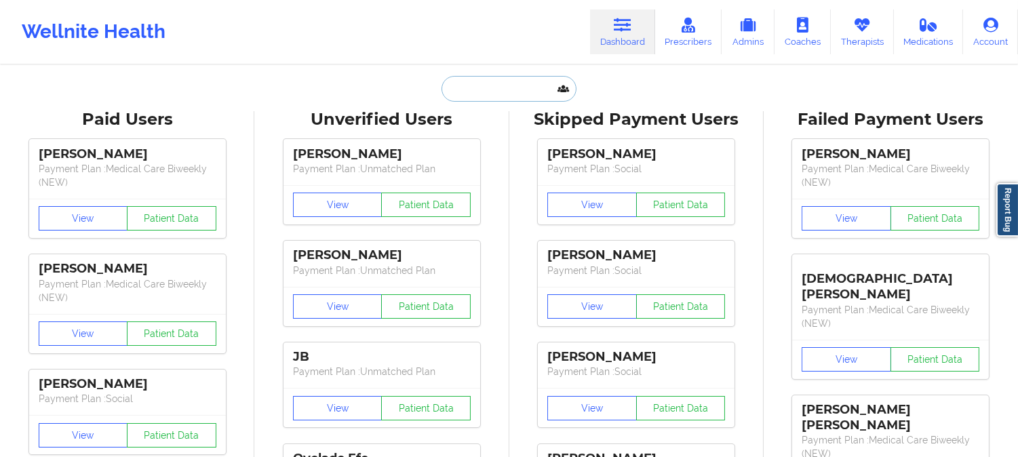
click at [507, 96] on input "text" at bounding box center [508, 89] width 134 height 26
paste input "greengirl415@gmail.com"
type input "greengirl415@gmail.com"
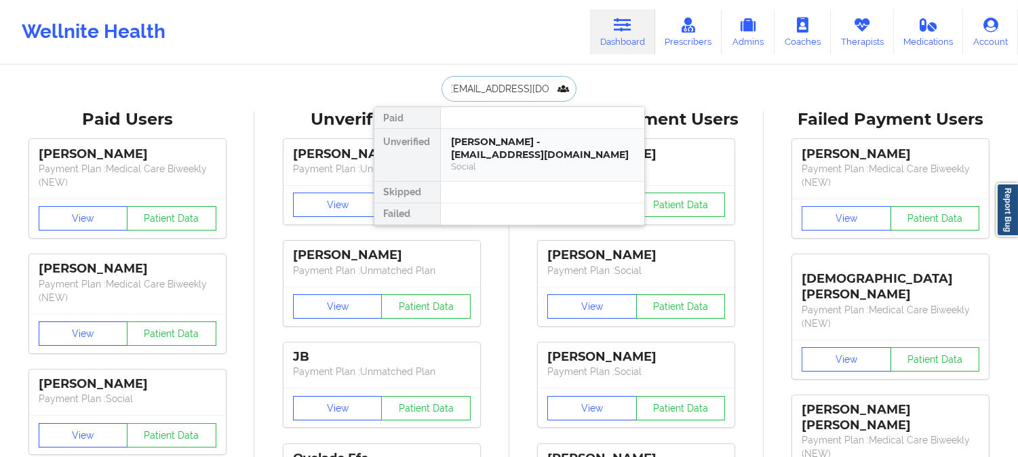
click at [500, 149] on div "Katherine Dauser - greengirl415@gmail.com" at bounding box center [543, 148] width 182 height 25
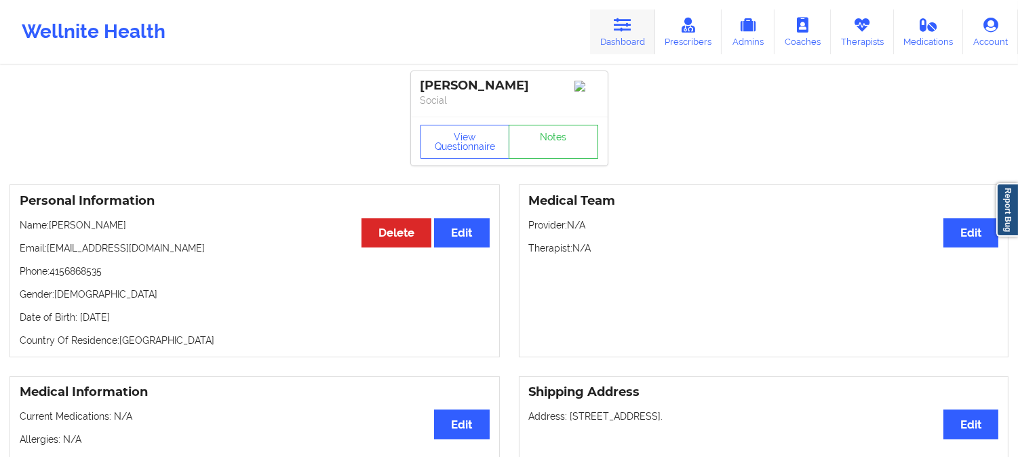
click at [644, 36] on link "Dashboard" at bounding box center [622, 31] width 65 height 45
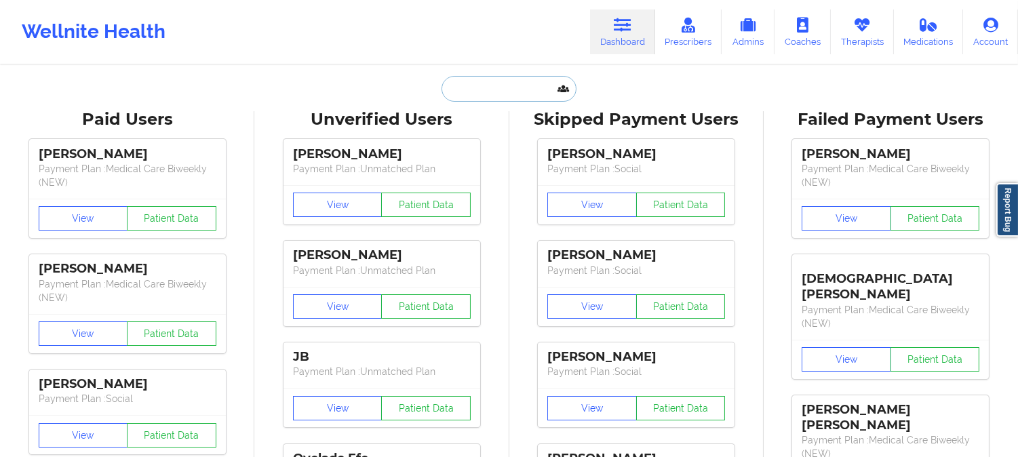
click at [517, 91] on input "text" at bounding box center [508, 89] width 134 height 26
paste input "Michael Soriano"
type input "Michael Soriano"
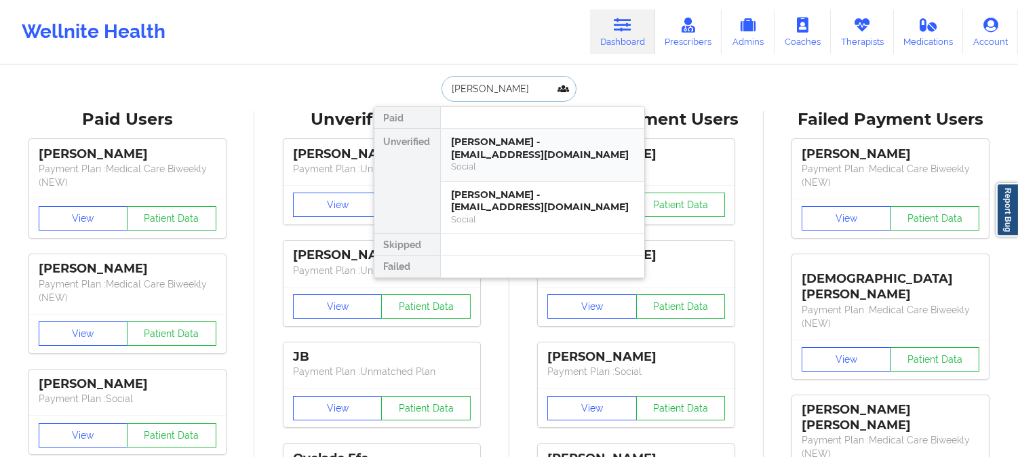
click at [515, 157] on div "Michael Soriano - mikejsoriano@yahoo.com" at bounding box center [543, 148] width 182 height 25
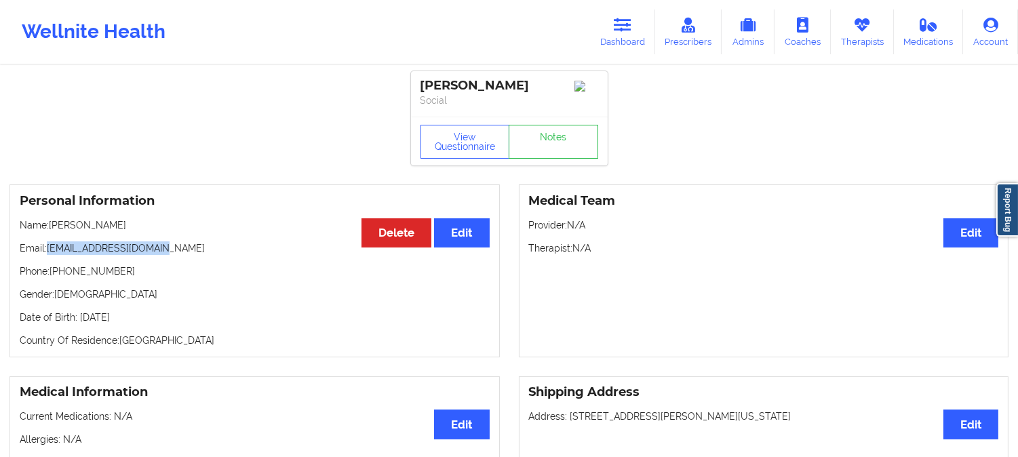
drag, startPoint x: 170, startPoint y: 255, endPoint x: 50, endPoint y: 249, distance: 120.2
click at [50, 249] on p "Email: mikejsoriano@yahoo.com" at bounding box center [255, 248] width 470 height 14
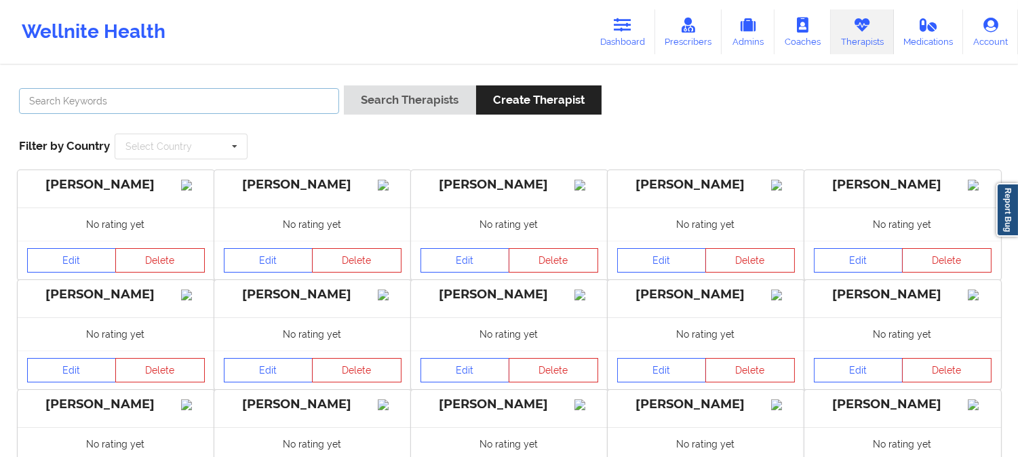
click at [266, 95] on input "text" at bounding box center [179, 101] width 320 height 26
paste input "[PERSON_NAME]"
type input "[PERSON_NAME]"
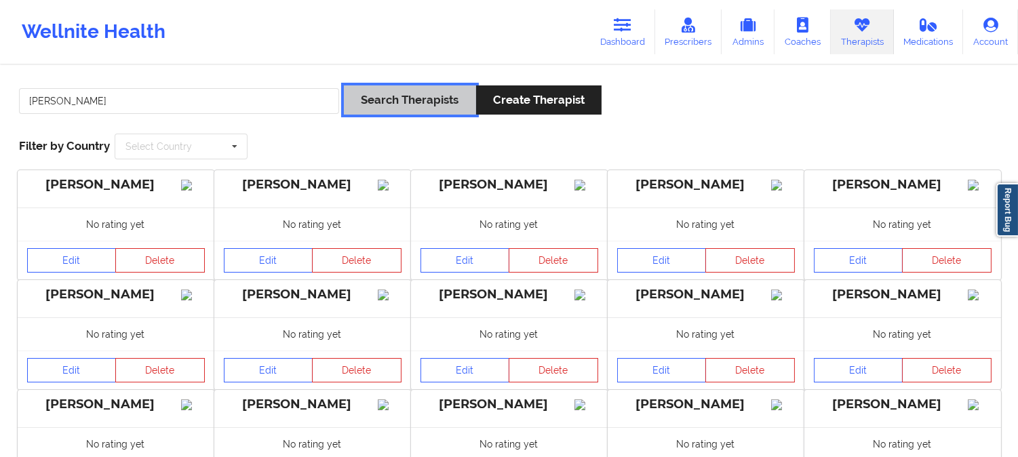
click at [412, 92] on button "Search Therapists" at bounding box center [410, 99] width 132 height 29
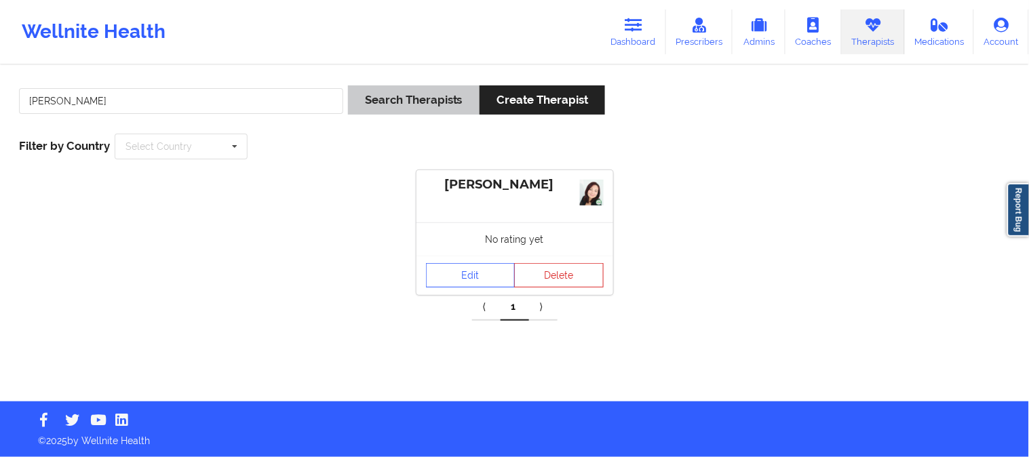
click at [412, 104] on button "Search Therapists" at bounding box center [414, 99] width 132 height 29
click at [258, 102] on input "Esmeralda Amaya" at bounding box center [181, 101] width 324 height 26
paste input "Paola Disl"
type input "Paola Disla"
click at [389, 98] on button "Search Therapists" at bounding box center [414, 99] width 132 height 29
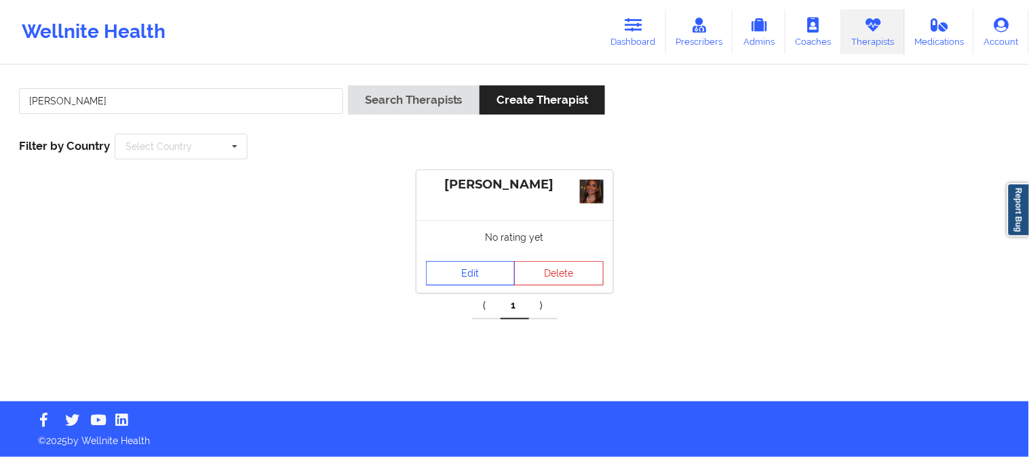
click at [452, 273] on link "Edit" at bounding box center [470, 273] width 89 height 24
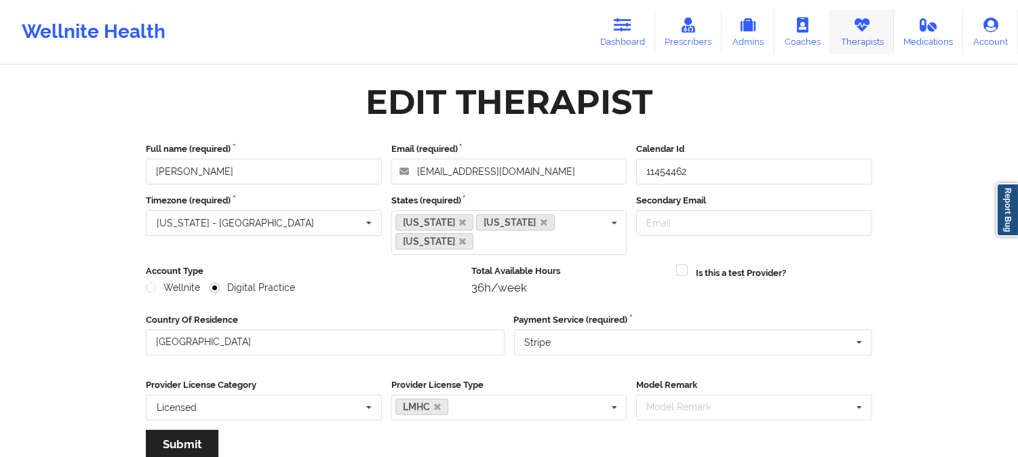
click at [871, 33] on link "Therapists" at bounding box center [862, 31] width 63 height 45
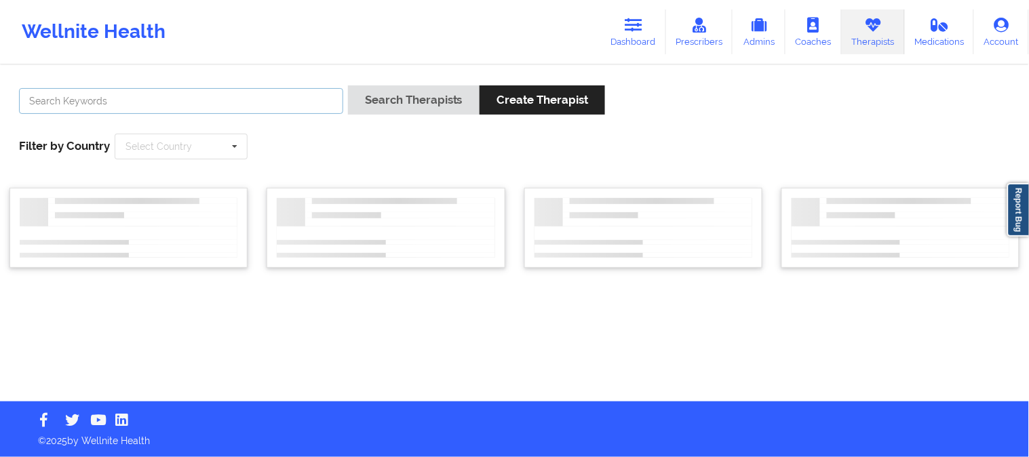
click at [262, 98] on input "text" at bounding box center [181, 101] width 324 height 26
paste input "Dashima Green"
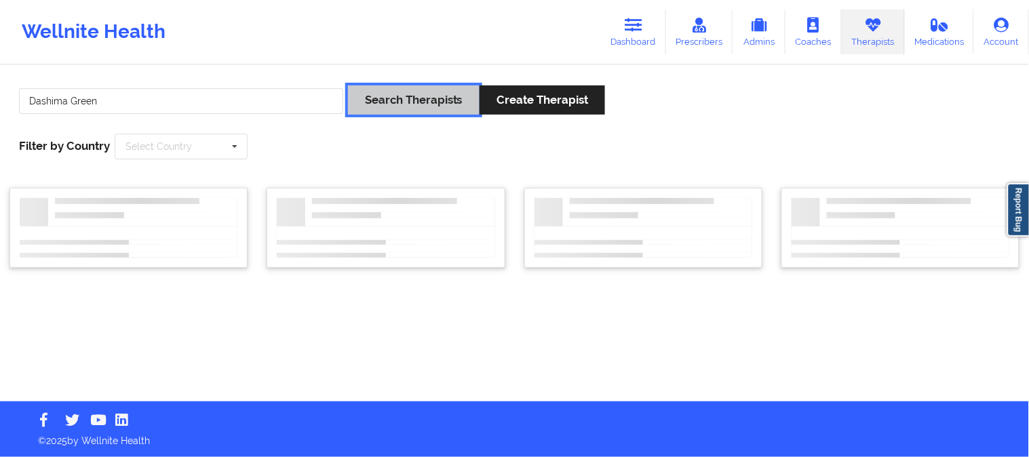
click at [420, 89] on button "Search Therapists" at bounding box center [414, 99] width 132 height 29
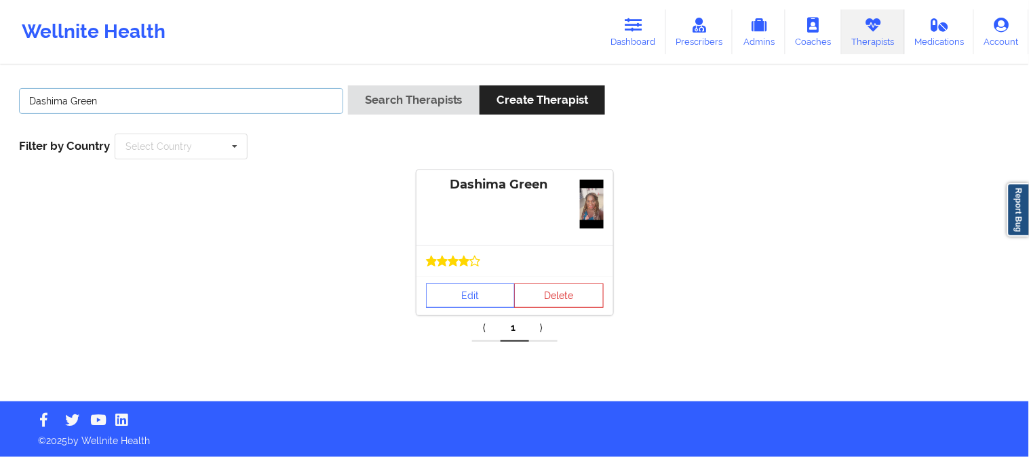
click at [277, 104] on input "Dashima Green" at bounding box center [181, 101] width 324 height 26
paste input "Shelley Taylor"
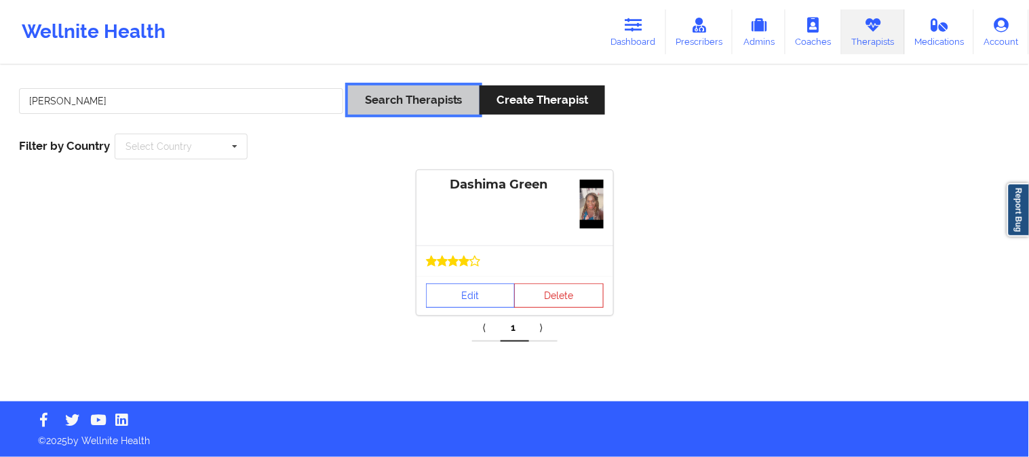
click at [397, 100] on button "Search Therapists" at bounding box center [414, 99] width 132 height 29
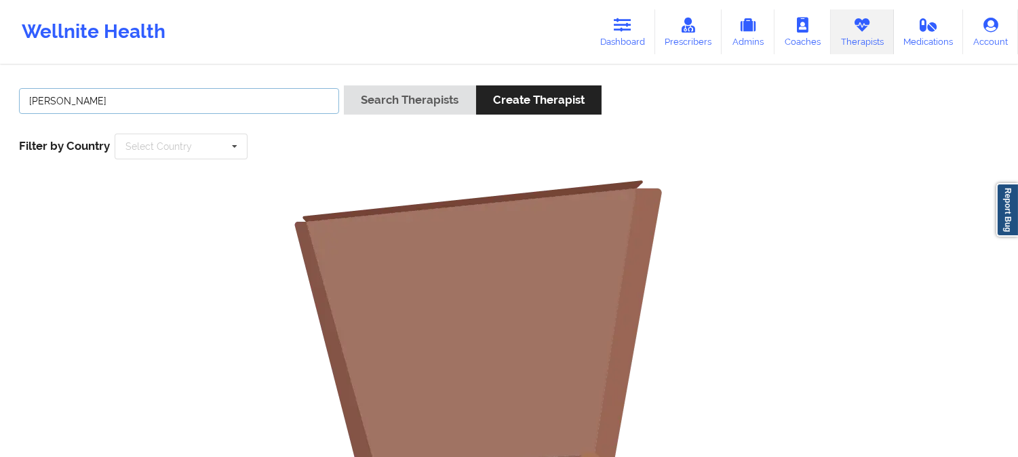
click at [259, 108] on input "Shelley Taylor" at bounding box center [179, 101] width 320 height 26
paste input "Paola Disla"
type input "Paola Disla"
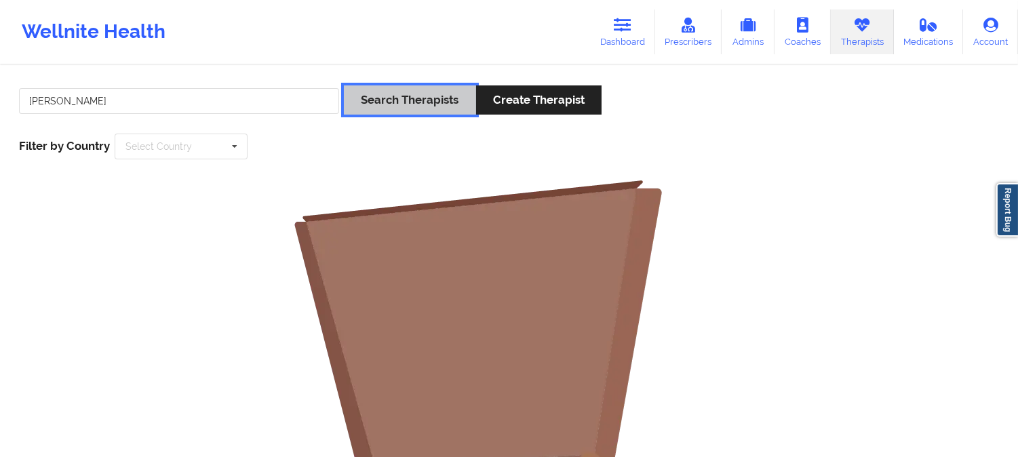
click at [373, 93] on button "Search Therapists" at bounding box center [410, 99] width 132 height 29
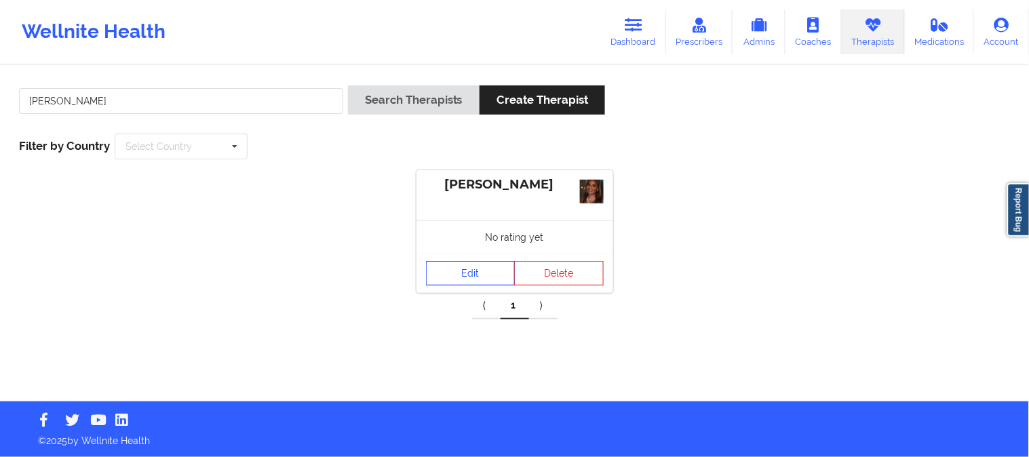
click at [482, 275] on link "Edit" at bounding box center [470, 273] width 89 height 24
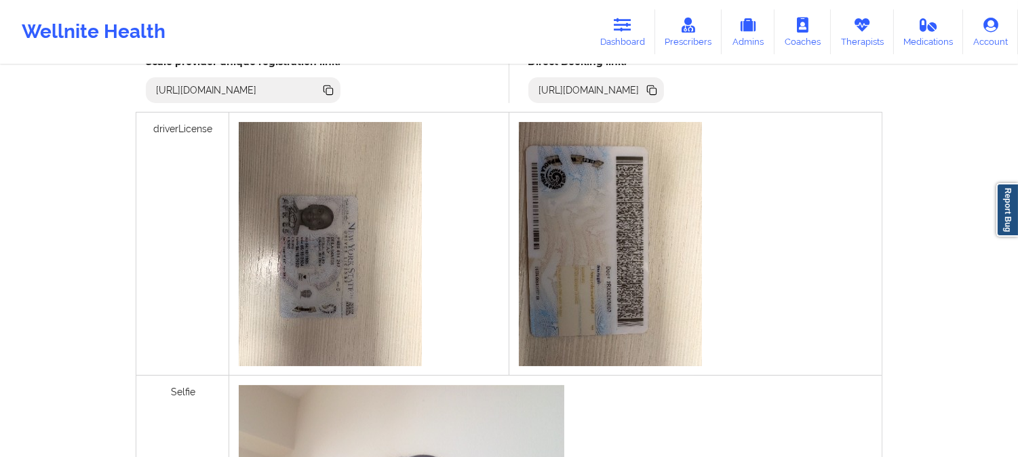
scroll to position [395, 0]
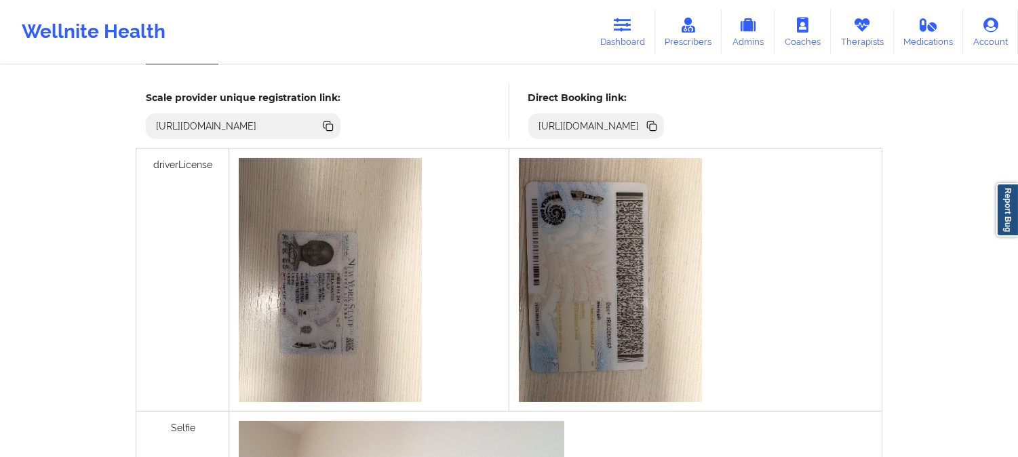
click at [656, 127] on icon at bounding box center [653, 127] width 7 height 7
click at [849, 35] on link "Therapists" at bounding box center [862, 31] width 63 height 45
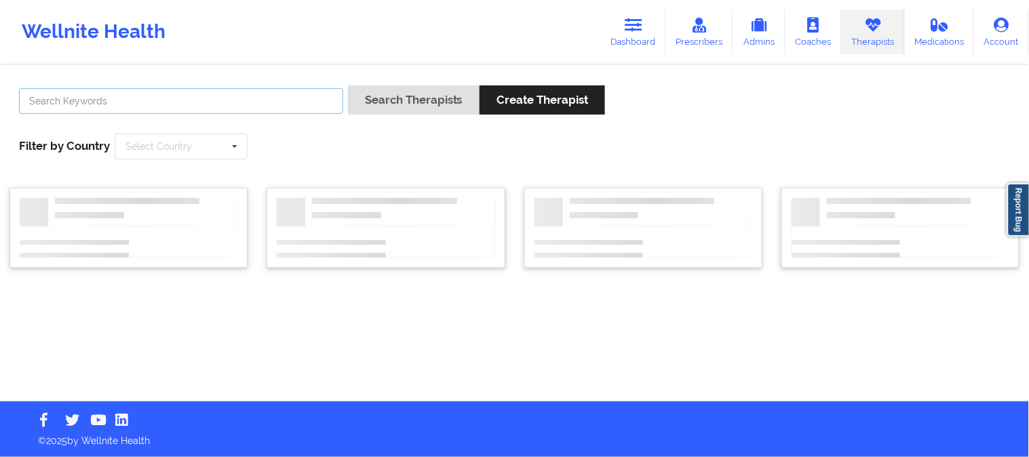
click at [240, 100] on input "text" at bounding box center [181, 101] width 324 height 26
paste input "Michelle Durkin"
type input "Michelle Durkin"
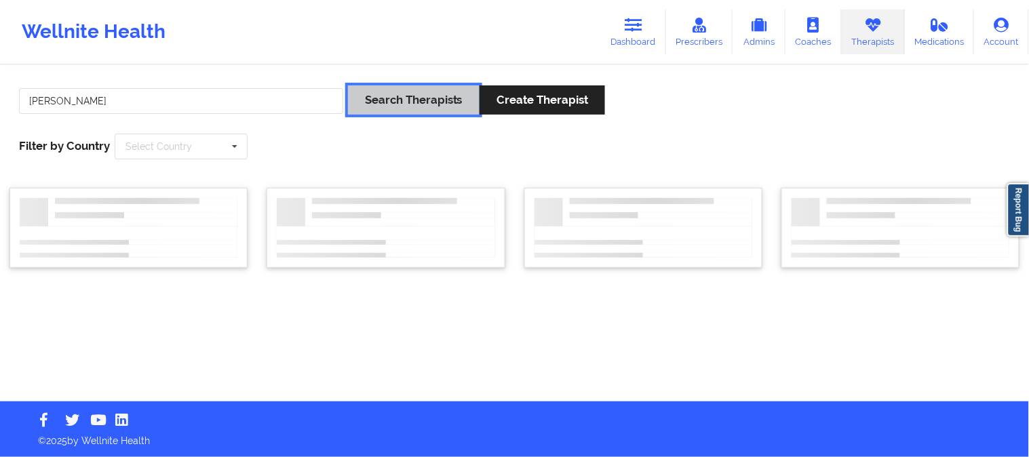
click at [404, 95] on button "Search Therapists" at bounding box center [414, 99] width 132 height 29
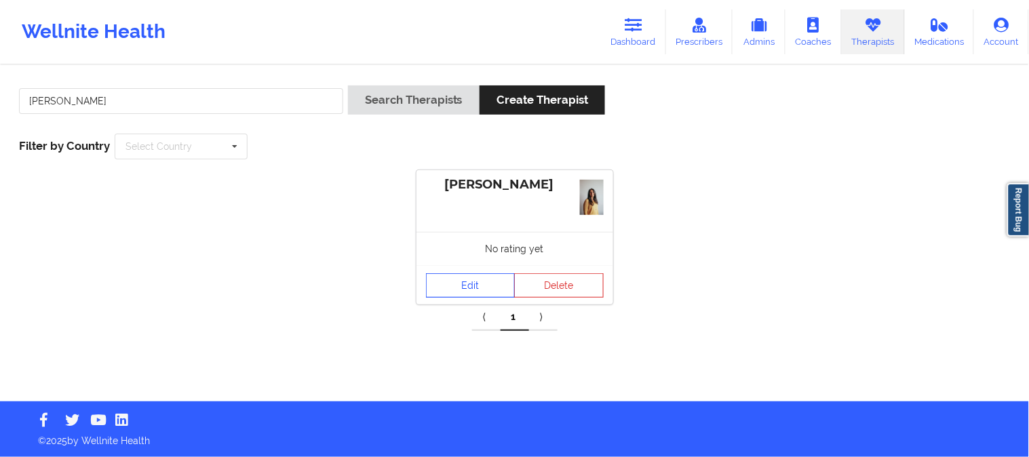
click at [456, 288] on link "Edit" at bounding box center [470, 285] width 89 height 24
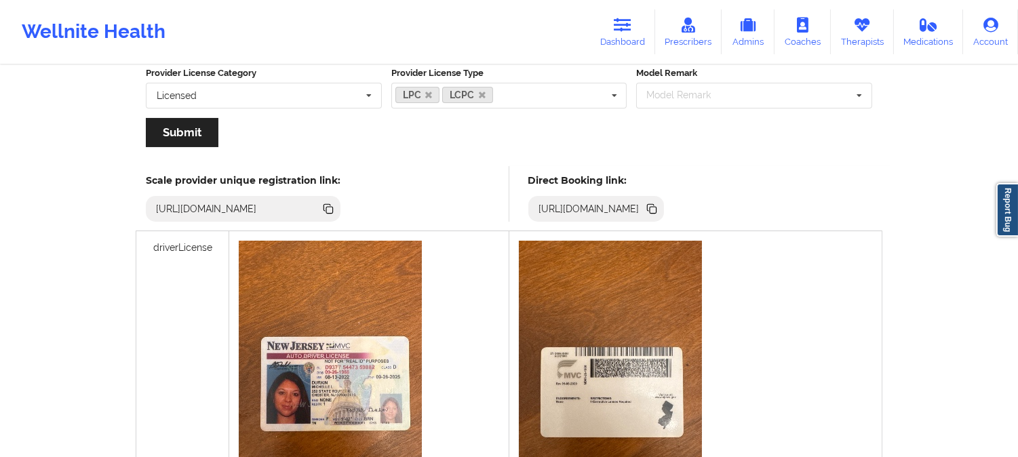
scroll to position [376, 0]
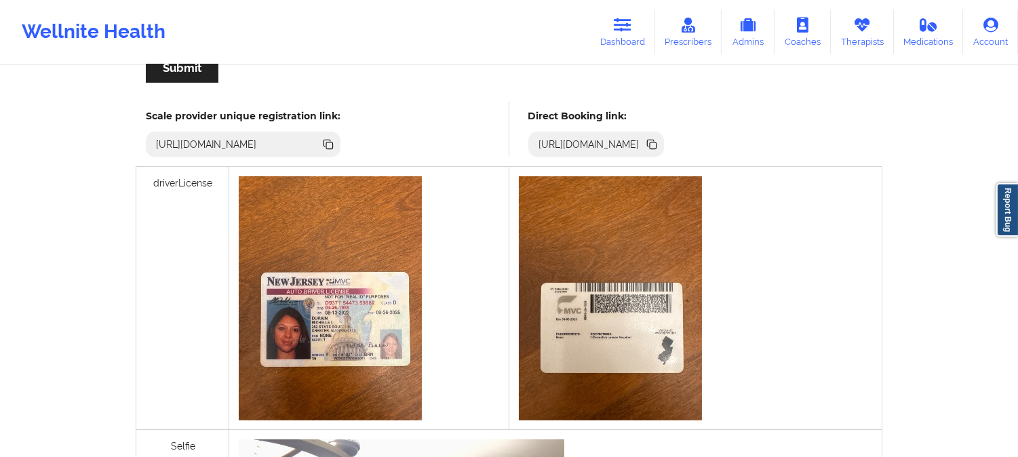
click at [656, 146] on icon at bounding box center [653, 145] width 7 height 7
